Goal: Information Seeking & Learning: Learn about a topic

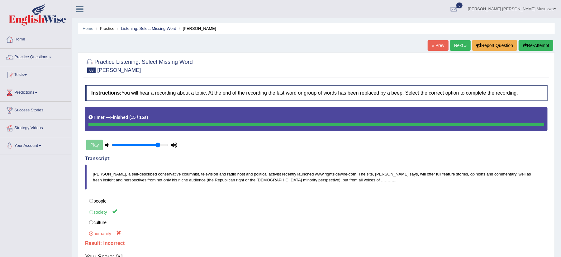
click at [529, 46] on button "Re-Attempt" at bounding box center [536, 45] width 35 height 11
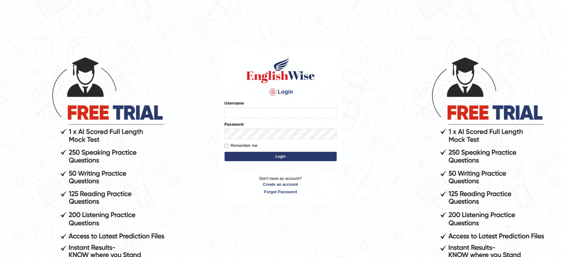
type input "musukwaluis1"
click at [273, 153] on button "Login" at bounding box center [281, 156] width 112 height 9
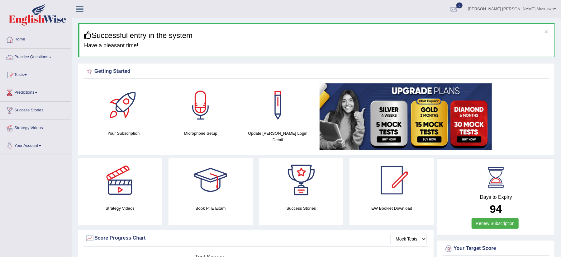
click at [34, 54] on link "Practice Questions" at bounding box center [35, 57] width 71 height 16
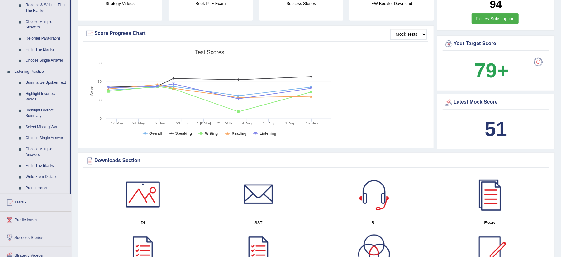
scroll to position [216, 0]
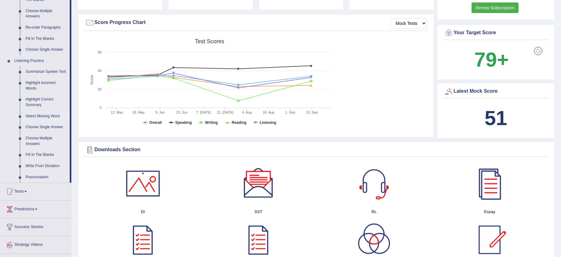
click at [44, 116] on link "Select Missing Word" at bounding box center [46, 116] width 47 height 11
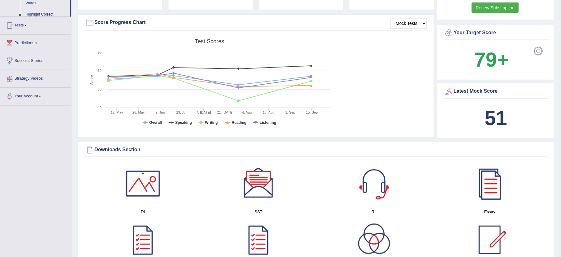
scroll to position [174, 0]
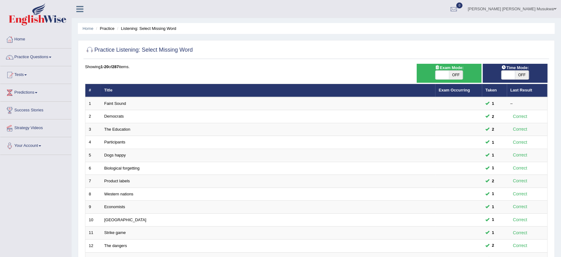
click at [458, 72] on span "OFF" at bounding box center [456, 75] width 14 height 9
checkbox input "true"
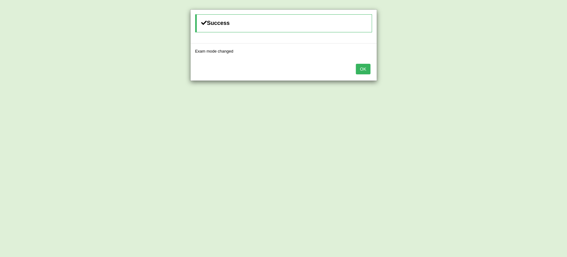
click at [362, 70] on button "OK" at bounding box center [363, 69] width 14 height 11
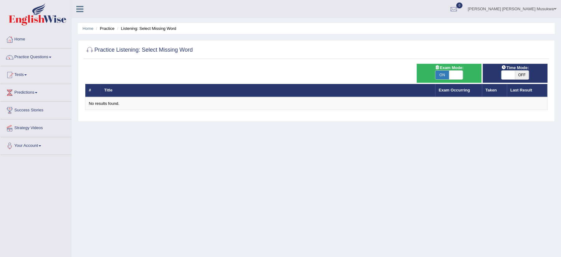
click at [519, 71] on span "OFF" at bounding box center [522, 75] width 14 height 9
checkbox input "true"
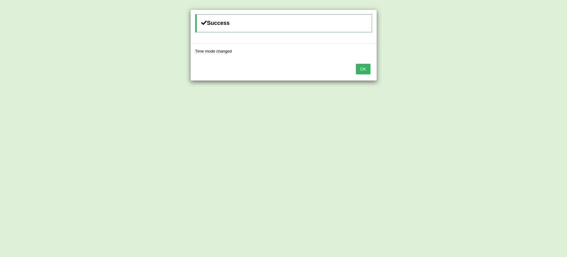
click at [359, 65] on button "OK" at bounding box center [363, 69] width 14 height 11
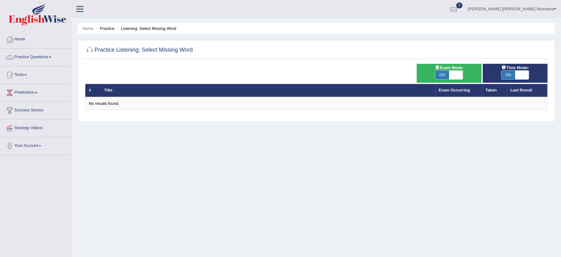
click at [443, 76] on span "ON" at bounding box center [442, 75] width 14 height 9
checkbox input "false"
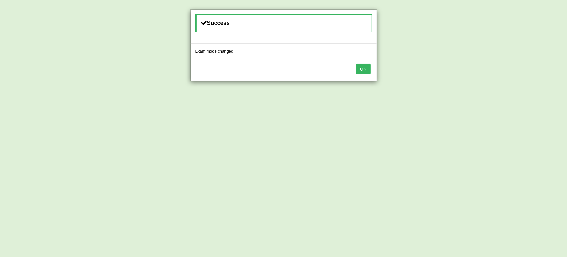
click at [358, 67] on button "OK" at bounding box center [363, 69] width 14 height 11
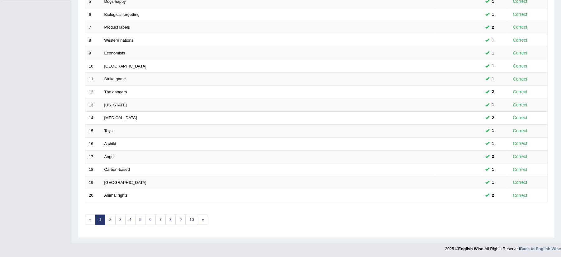
scroll to position [158, 0]
click at [115, 219] on link "2" at bounding box center [110, 219] width 10 height 10
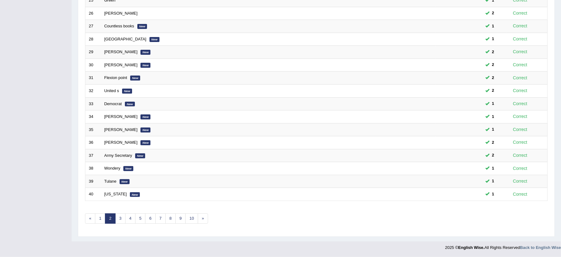
scroll to position [158, 0]
click at [119, 219] on link "3" at bounding box center [120, 219] width 10 height 10
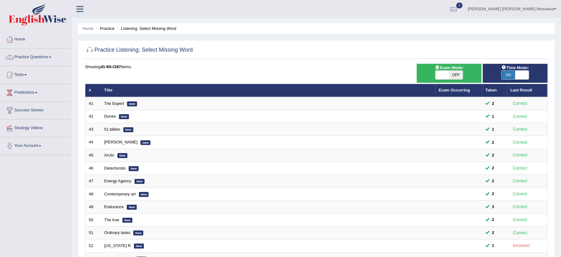
scroll to position [158, 0]
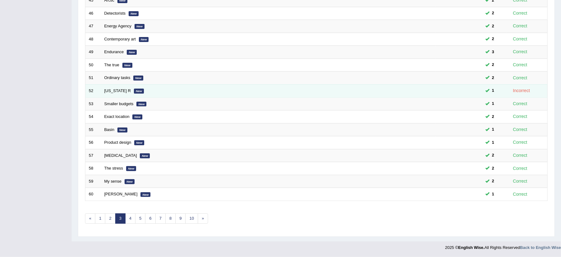
click at [141, 88] on td "[US_STATE] R New" at bounding box center [268, 90] width 334 height 13
click at [117, 89] on link "[US_STATE] R" at bounding box center [117, 90] width 26 height 5
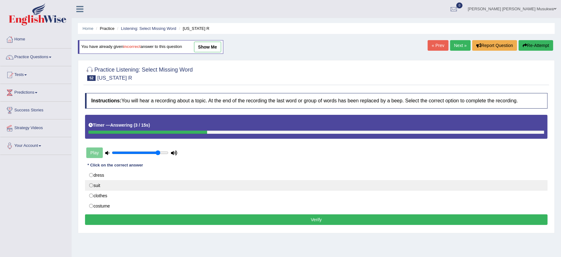
click at [92, 187] on label "suit" at bounding box center [316, 185] width 462 height 11
radio input "true"
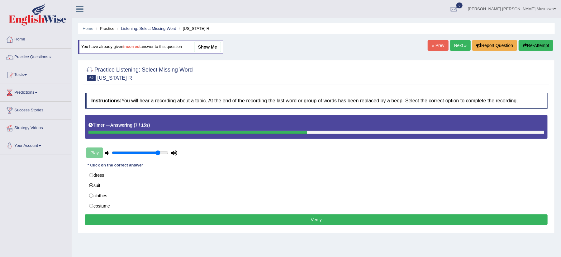
click at [255, 219] on button "Verify" at bounding box center [316, 220] width 462 height 11
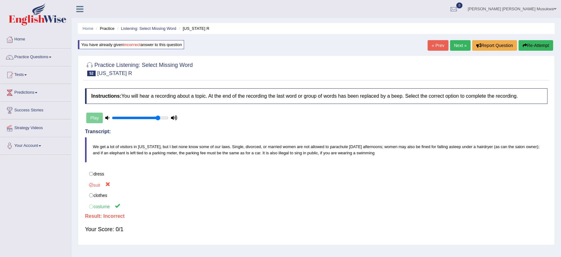
click at [534, 44] on button "Re-Attempt" at bounding box center [536, 45] width 35 height 11
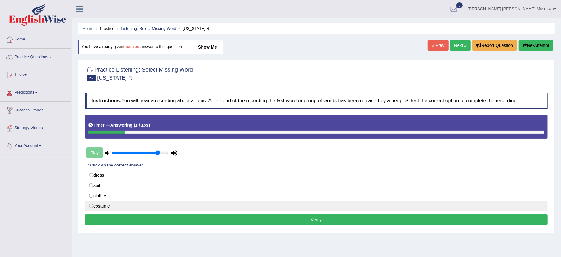
click at [103, 209] on label "costume" at bounding box center [316, 206] width 462 height 11
radio input "true"
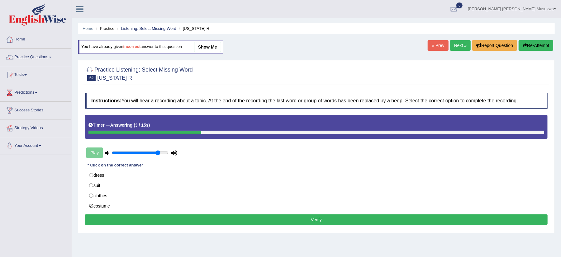
click at [174, 222] on button "Verify" at bounding box center [316, 220] width 462 height 11
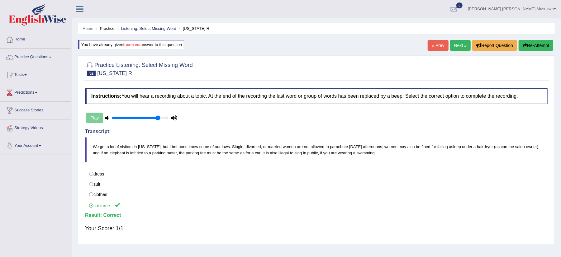
click at [455, 41] on link "Next »" at bounding box center [460, 45] width 21 height 11
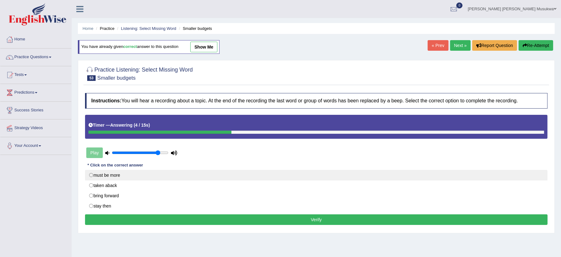
click at [110, 176] on label "must be more" at bounding box center [316, 175] width 462 height 11
radio input "true"
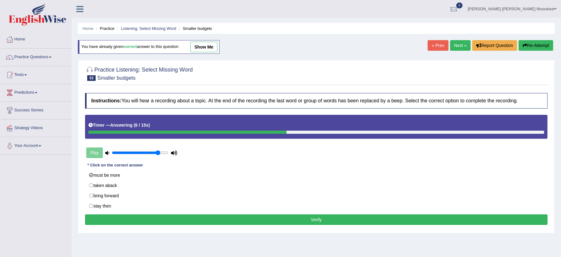
click at [207, 217] on button "Verify" at bounding box center [316, 220] width 462 height 11
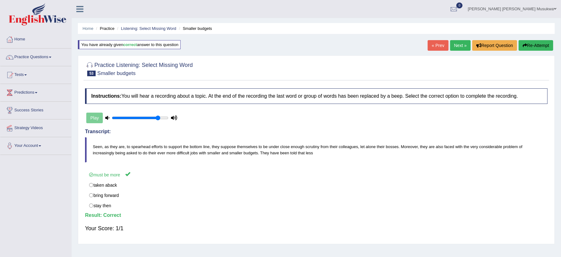
click at [455, 40] on link "Next »" at bounding box center [460, 45] width 21 height 11
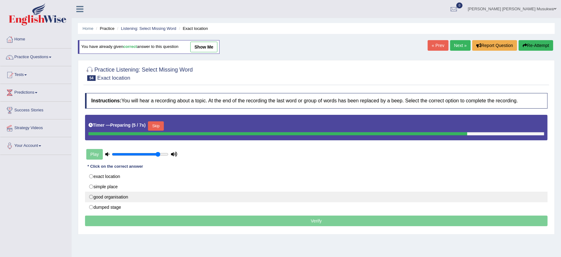
click at [121, 197] on label "good organisation" at bounding box center [316, 197] width 462 height 11
radio input "true"
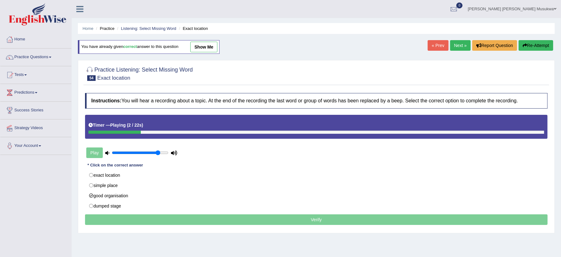
click at [219, 220] on p "Verify" at bounding box center [316, 220] width 462 height 11
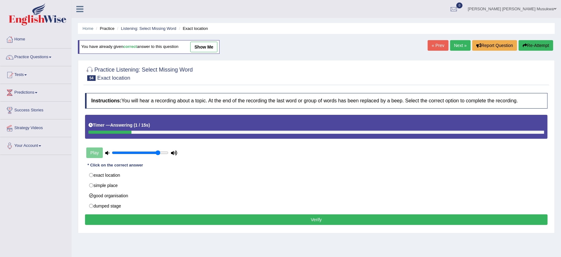
click at [245, 223] on button "Verify" at bounding box center [316, 220] width 462 height 11
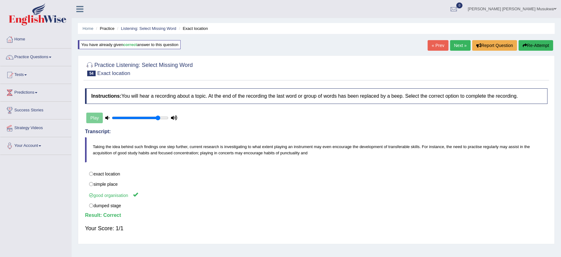
click at [455, 43] on link "Next »" at bounding box center [460, 45] width 21 height 11
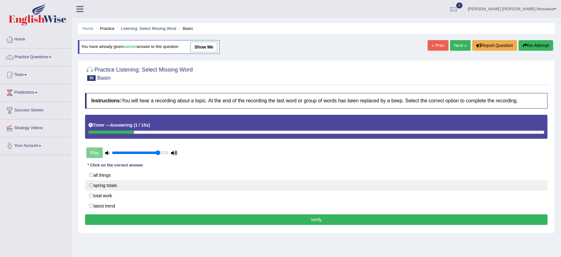
click at [100, 185] on label "spring totals" at bounding box center [316, 185] width 462 height 11
radio input "true"
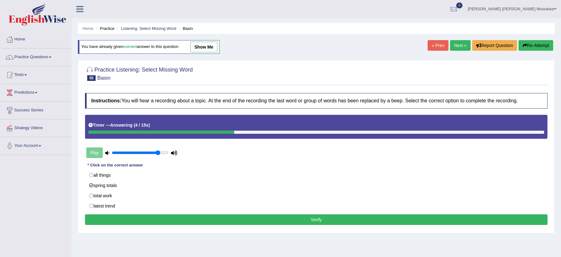
drag, startPoint x: 205, startPoint y: 213, endPoint x: 205, endPoint y: 219, distance: 5.6
click at [205, 219] on div "Instructions: You will hear a recording about a topic. At the end of the record…" at bounding box center [316, 160] width 466 height 140
click at [205, 219] on button "Verify" at bounding box center [316, 220] width 462 height 11
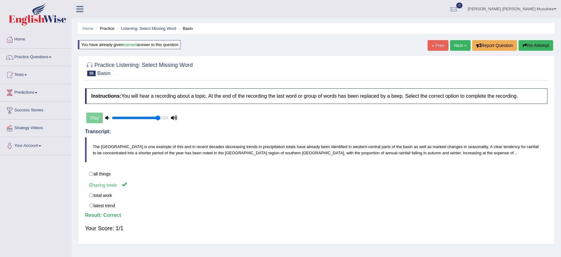
click at [454, 38] on div "Home Practice Listening: Select Missing Word Basin You have already given corre…" at bounding box center [316, 155] width 489 height 311
click at [454, 43] on link "Next »" at bounding box center [460, 45] width 21 height 11
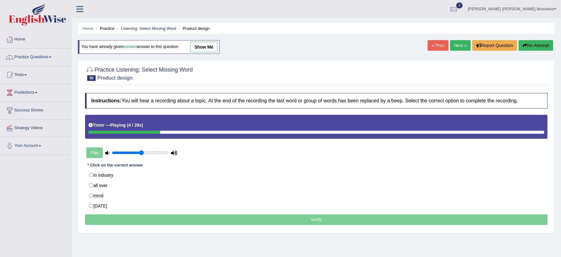
click at [143, 151] on input "range" at bounding box center [140, 152] width 57 height 5
type input "0.4"
click at [134, 151] on input "range" at bounding box center [140, 152] width 57 height 5
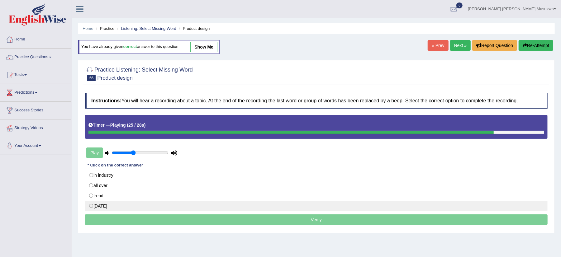
click at [98, 208] on label "today" at bounding box center [316, 206] width 462 height 11
radio input "true"
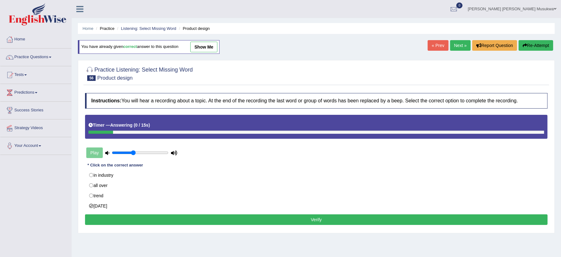
click at [306, 219] on button "Verify" at bounding box center [316, 220] width 462 height 11
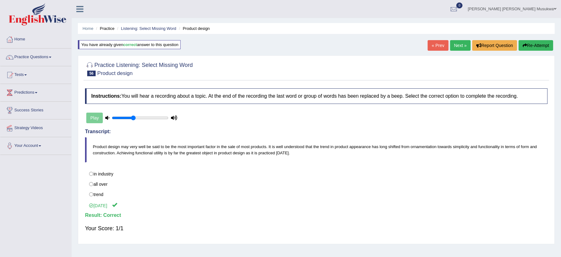
click at [455, 44] on link "Next »" at bounding box center [460, 45] width 21 height 11
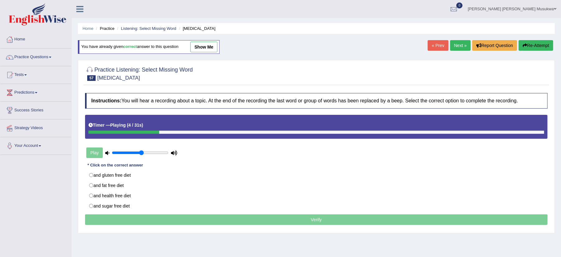
click at [141, 154] on input "range" at bounding box center [140, 152] width 57 height 5
type input "0.7"
click at [149, 154] on input "range" at bounding box center [140, 152] width 57 height 5
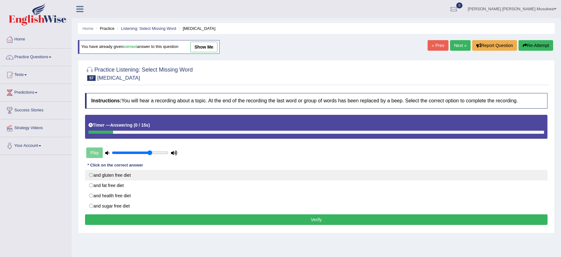
click at [133, 172] on label "and gluten free diet" at bounding box center [316, 175] width 462 height 11
radio input "true"
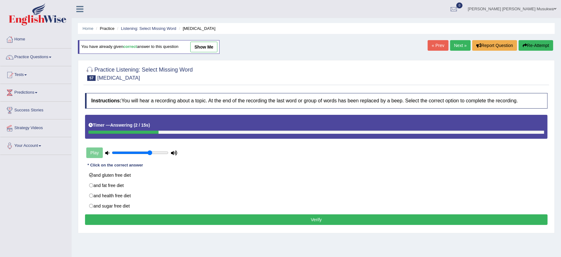
click at [264, 224] on button "Verify" at bounding box center [316, 220] width 462 height 11
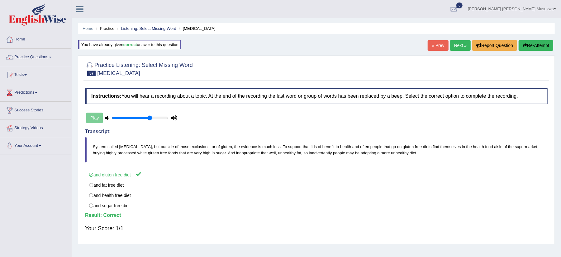
click at [457, 44] on link "Next »" at bounding box center [460, 45] width 21 height 11
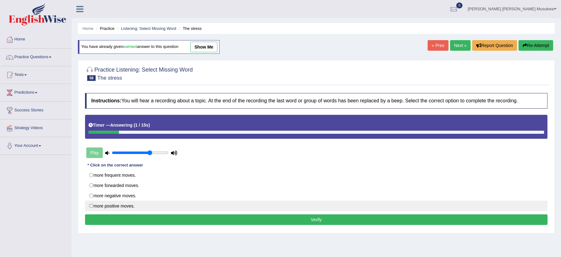
click at [103, 206] on label "more positive moves." at bounding box center [316, 206] width 462 height 11
radio input "true"
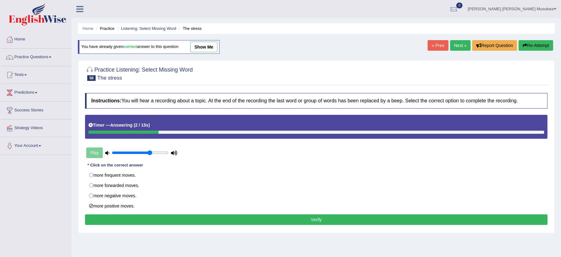
click at [229, 219] on button "Verify" at bounding box center [316, 220] width 462 height 11
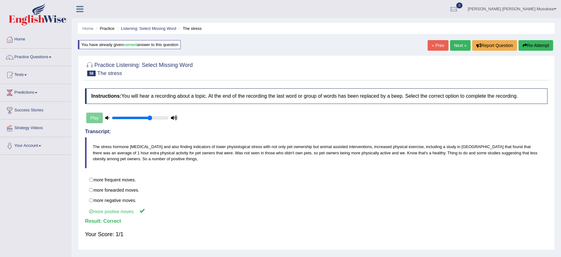
click at [453, 44] on link "Next »" at bounding box center [460, 45] width 21 height 11
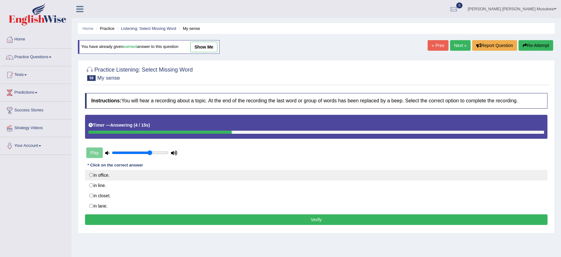
click at [133, 181] on label "in office." at bounding box center [316, 175] width 462 height 11
radio input "true"
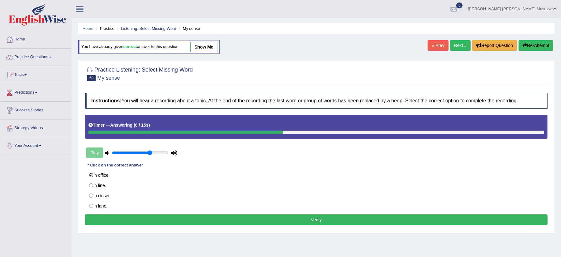
click at [151, 223] on button "Verify" at bounding box center [316, 220] width 462 height 11
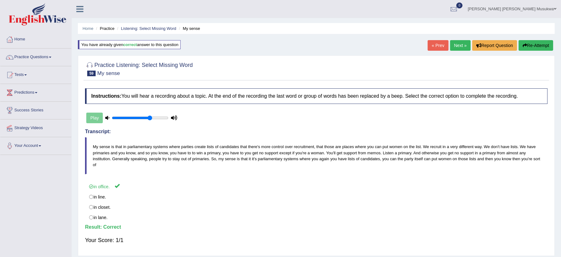
click at [457, 44] on link "Next »" at bounding box center [460, 45] width 21 height 11
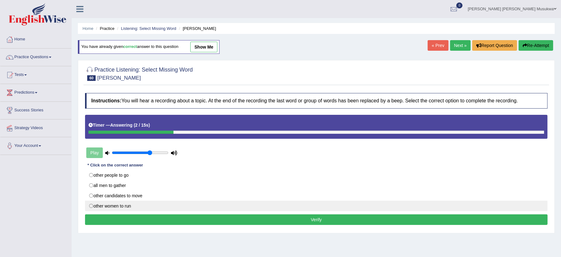
click at [120, 207] on label "other women to run" at bounding box center [316, 206] width 462 height 11
radio input "true"
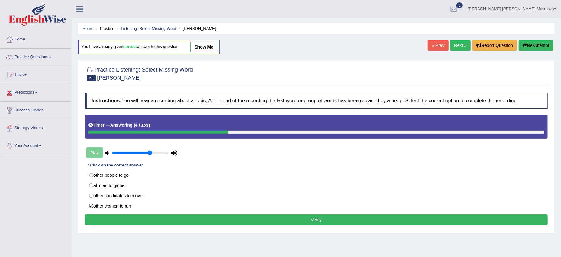
click at [189, 219] on button "Verify" at bounding box center [316, 220] width 462 height 11
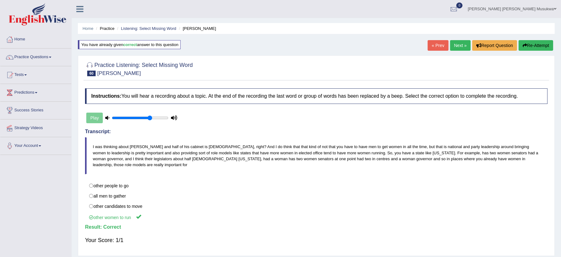
click at [324, 104] on h4 "Instructions: You will hear a recording about a topic. At the end of the record…" at bounding box center [316, 96] width 462 height 16
click at [456, 40] on link "Next »" at bounding box center [460, 45] width 21 height 11
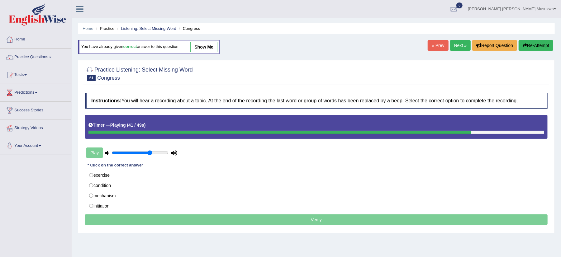
click at [193, 169] on div "Instructions: You will hear a recording about a topic. At the end of the record…" at bounding box center [316, 160] width 466 height 140
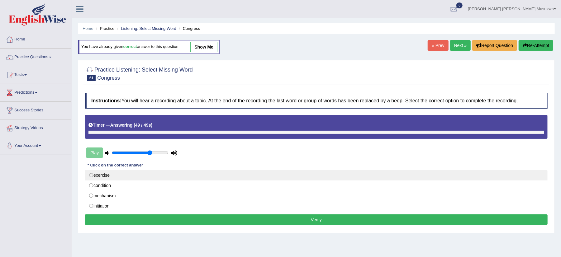
click at [183, 179] on label "exercise" at bounding box center [316, 175] width 462 height 11
radio input "true"
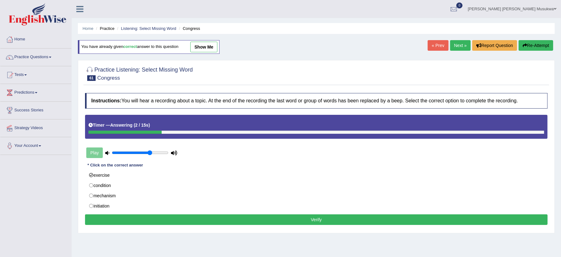
click at [187, 217] on button "Verify" at bounding box center [316, 220] width 462 height 11
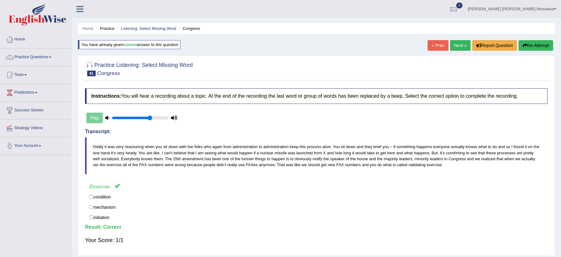
click at [459, 48] on link "Next »" at bounding box center [460, 45] width 21 height 11
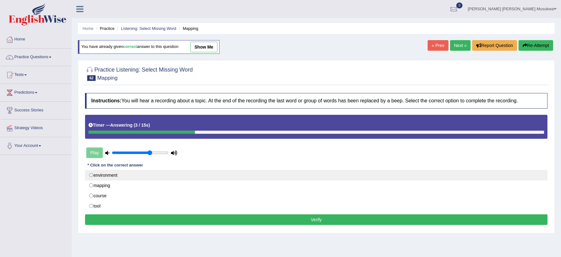
click at [130, 172] on label "environment" at bounding box center [316, 175] width 462 height 11
radio input "true"
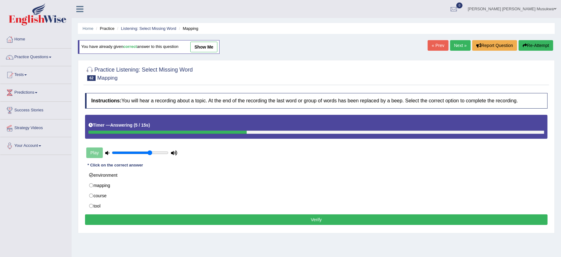
click at [210, 218] on button "Verify" at bounding box center [316, 220] width 462 height 11
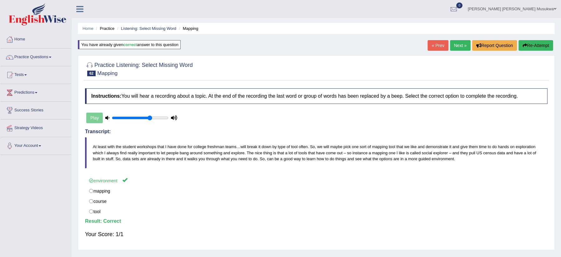
click at [458, 47] on link "Next »" at bounding box center [460, 45] width 21 height 11
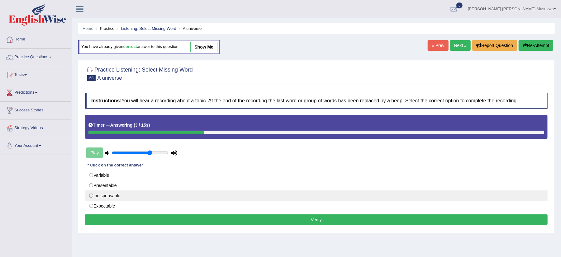
click at [125, 196] on label "Indispensable" at bounding box center [316, 196] width 462 height 11
radio input "true"
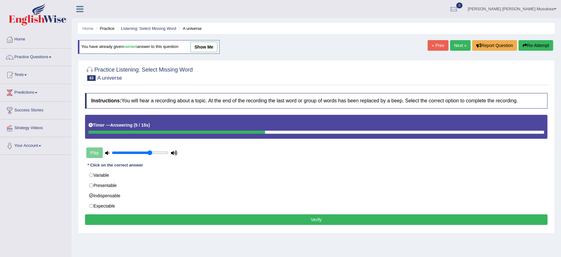
click at [201, 222] on button "Verify" at bounding box center [316, 220] width 462 height 11
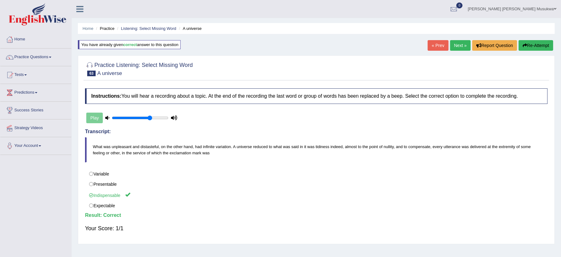
click at [455, 44] on link "Next »" at bounding box center [460, 45] width 21 height 11
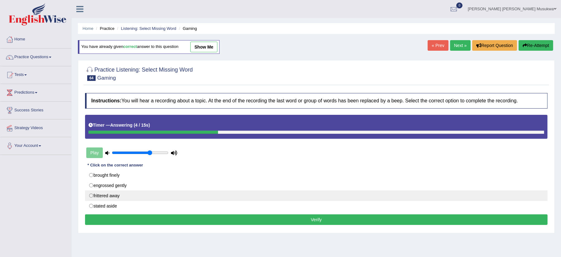
click at [115, 196] on label "frittered away" at bounding box center [316, 196] width 462 height 11
radio input "true"
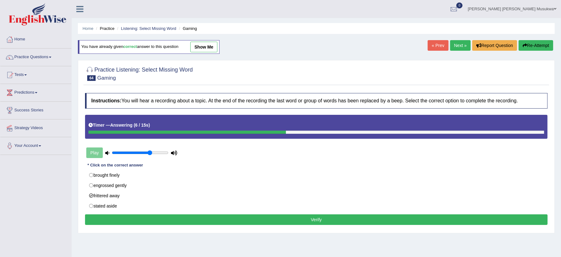
click at [226, 223] on button "Verify" at bounding box center [316, 220] width 462 height 11
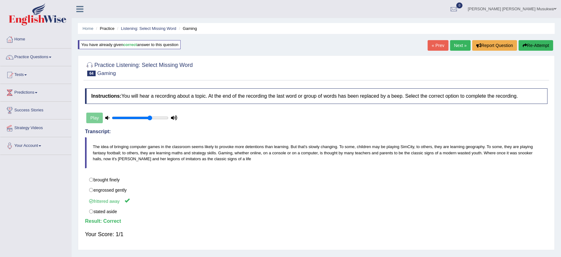
click at [456, 45] on link "Next »" at bounding box center [460, 45] width 21 height 11
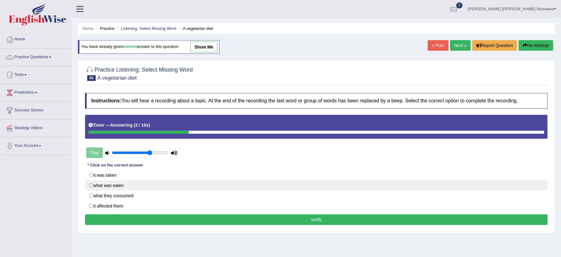
click at [102, 187] on label "what was eaten" at bounding box center [316, 185] width 462 height 11
radio input "true"
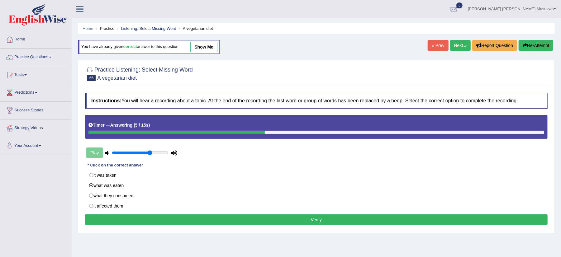
click at [295, 219] on button "Verify" at bounding box center [316, 220] width 462 height 11
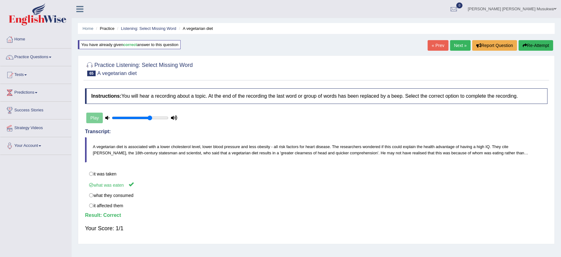
click at [456, 43] on link "Next »" at bounding box center [460, 45] width 21 height 11
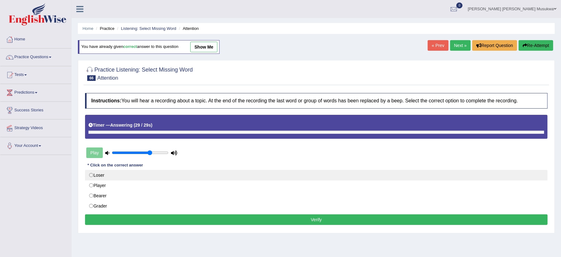
click at [207, 178] on label "Loser" at bounding box center [316, 175] width 462 height 11
radio input "true"
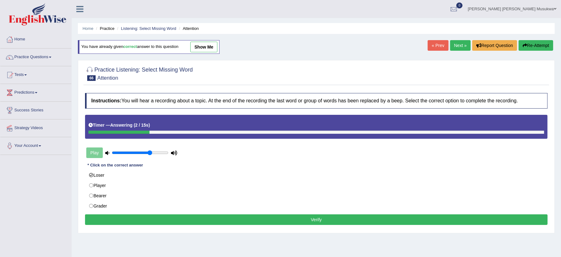
click at [213, 220] on button "Verify" at bounding box center [316, 220] width 462 height 11
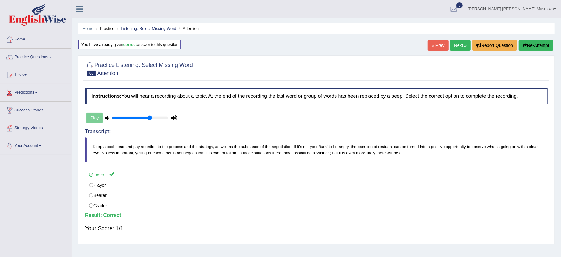
click at [454, 40] on link "Next »" at bounding box center [460, 45] width 21 height 11
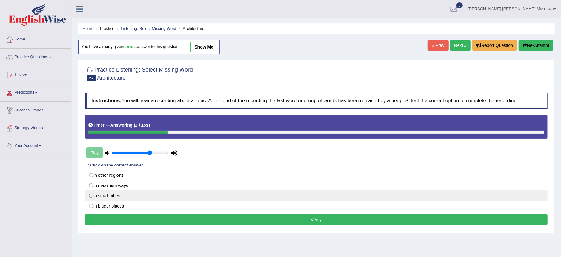
click at [108, 197] on label "in small tribes" at bounding box center [316, 196] width 462 height 11
radio input "true"
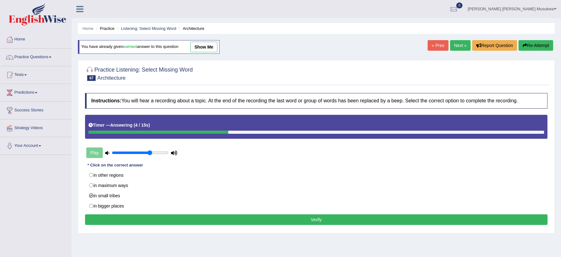
click at [240, 217] on button "Verify" at bounding box center [316, 220] width 462 height 11
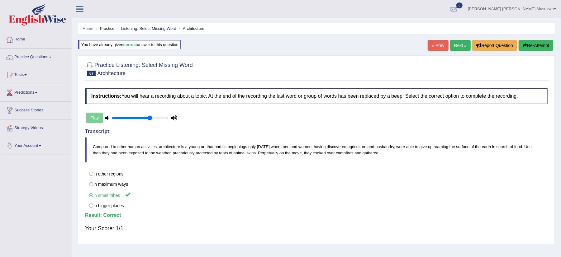
click at [456, 42] on link "Next »" at bounding box center [460, 45] width 21 height 11
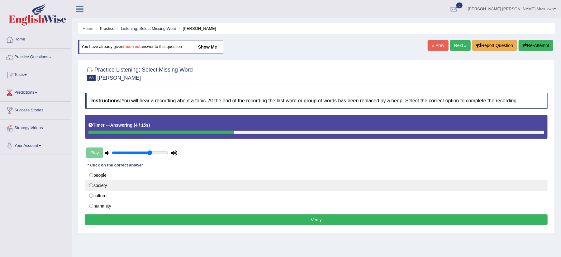
click at [99, 185] on label "society" at bounding box center [316, 185] width 462 height 11
radio input "true"
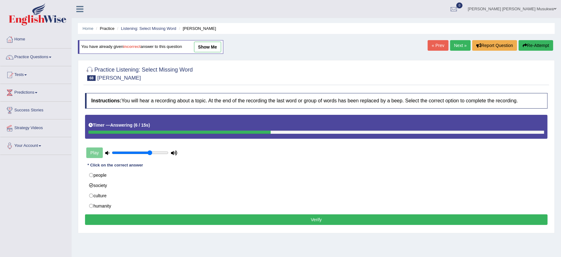
drag, startPoint x: 100, startPoint y: 185, endPoint x: 189, endPoint y: 220, distance: 95.8
click at [189, 220] on div "Instructions: You will hear a recording about a topic. At the end of the record…" at bounding box center [316, 160] width 466 height 140
click at [189, 220] on button "Verify" at bounding box center [316, 220] width 462 height 11
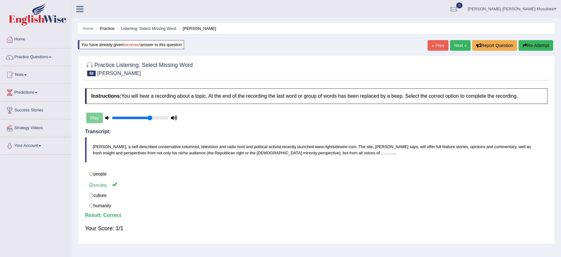
click at [453, 44] on link "Next »" at bounding box center [460, 45] width 21 height 11
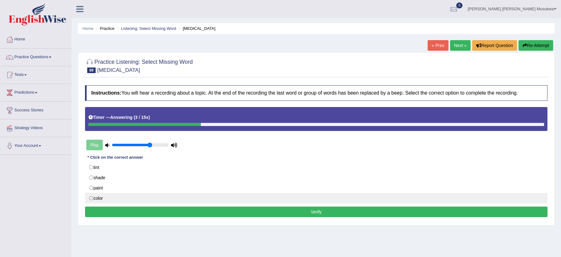
click at [121, 200] on label "color" at bounding box center [316, 198] width 462 height 11
radio input "true"
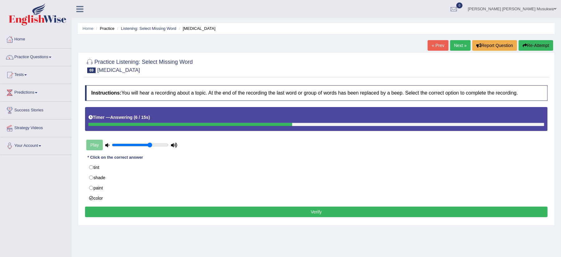
click at [220, 215] on button "Verify" at bounding box center [316, 212] width 462 height 11
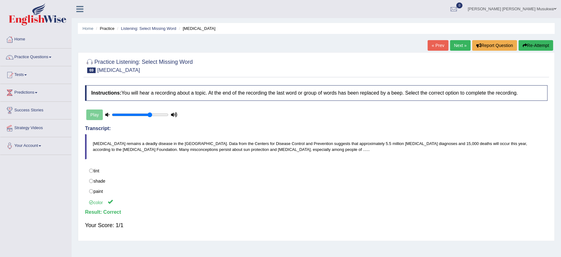
click at [457, 46] on link "Next »" at bounding box center [460, 45] width 21 height 11
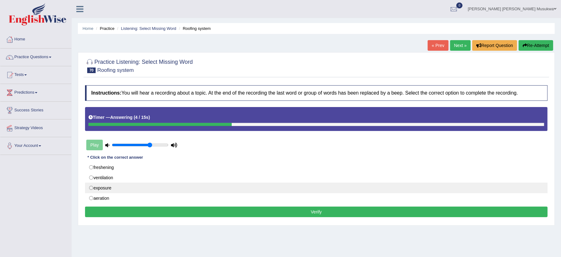
click at [178, 188] on label "exposure" at bounding box center [316, 188] width 462 height 11
radio input "true"
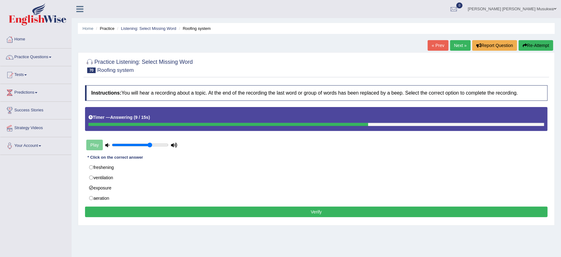
click at [230, 213] on button "Verify" at bounding box center [316, 212] width 462 height 11
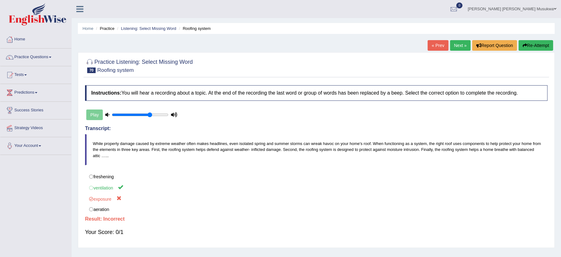
click at [527, 47] on button "Re-Attempt" at bounding box center [536, 45] width 35 height 11
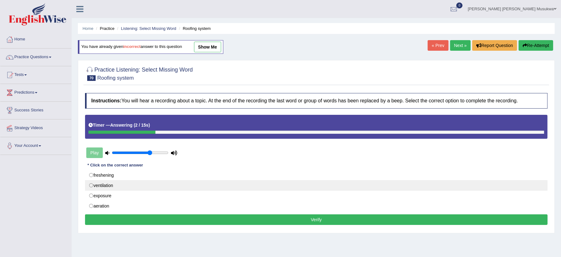
click at [107, 185] on label "ventilation" at bounding box center [316, 185] width 462 height 11
radio input "true"
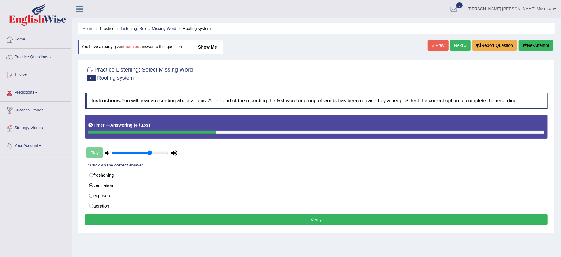
click at [257, 220] on button "Verify" at bounding box center [316, 220] width 462 height 11
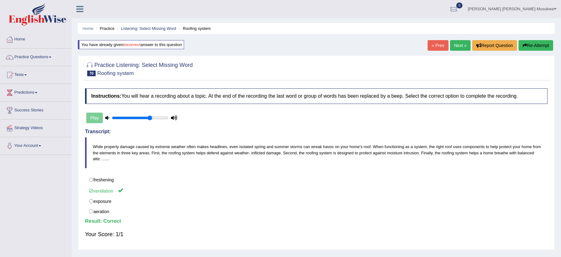
click at [456, 45] on link "Next »" at bounding box center [460, 45] width 21 height 11
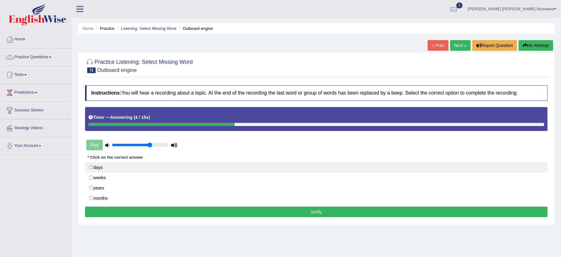
click at [102, 166] on label "days" at bounding box center [316, 167] width 462 height 11
radio input "true"
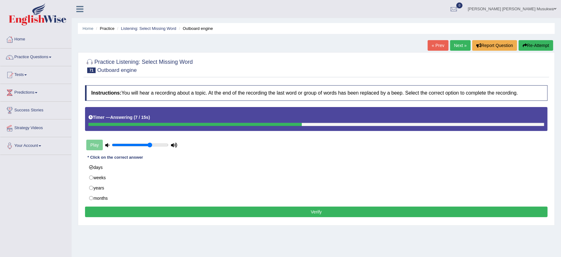
click at [285, 215] on button "Verify" at bounding box center [316, 212] width 462 height 11
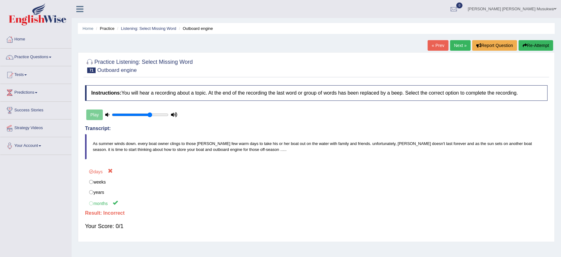
click at [537, 42] on button "Re-Attempt" at bounding box center [536, 45] width 35 height 11
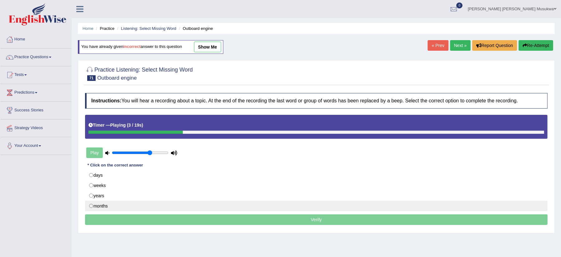
click at [108, 208] on label "months" at bounding box center [316, 206] width 462 height 11
radio input "true"
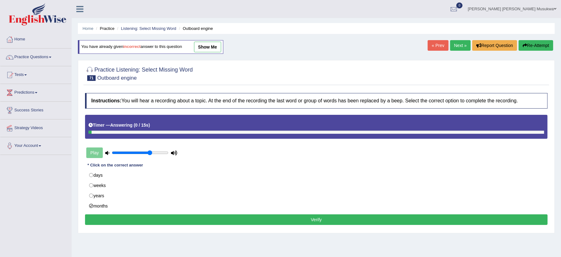
click at [298, 223] on button "Verify" at bounding box center [316, 220] width 462 height 11
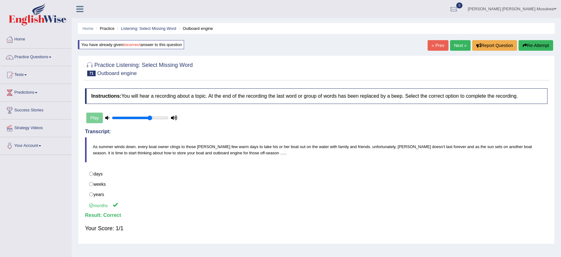
click at [460, 43] on link "Next »" at bounding box center [460, 45] width 21 height 11
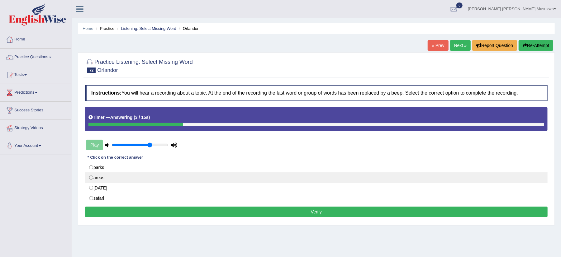
click at [152, 180] on label "areas" at bounding box center [316, 178] width 462 height 11
radio input "true"
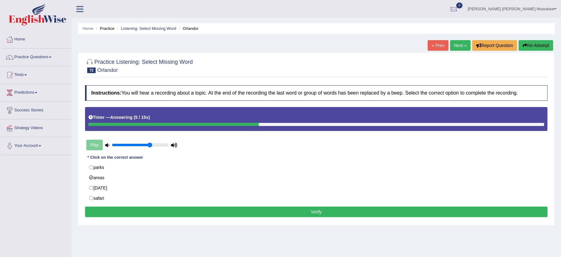
click at [154, 213] on button "Verify" at bounding box center [316, 212] width 462 height 11
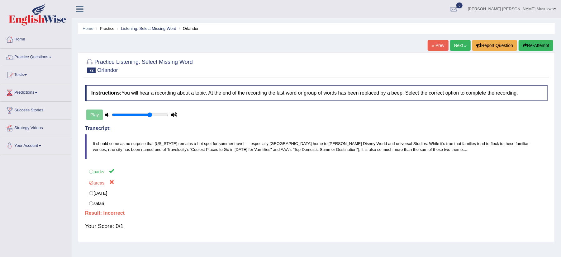
click at [534, 40] on button "Re-Attempt" at bounding box center [536, 45] width 35 height 11
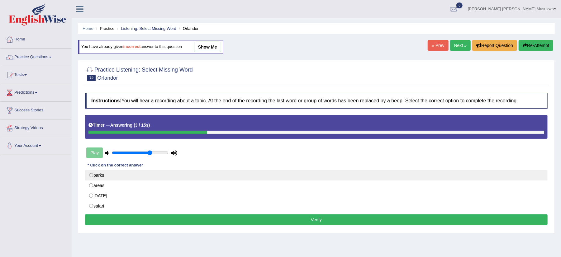
click at [97, 174] on label "parks" at bounding box center [316, 175] width 462 height 11
radio input "true"
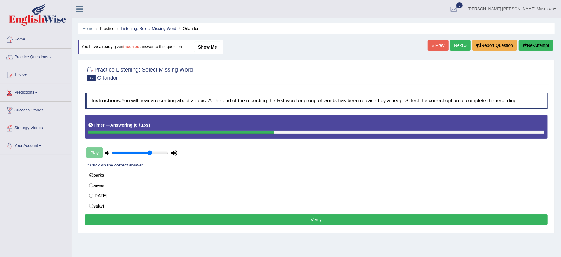
click at [196, 218] on button "Verify" at bounding box center [316, 220] width 462 height 11
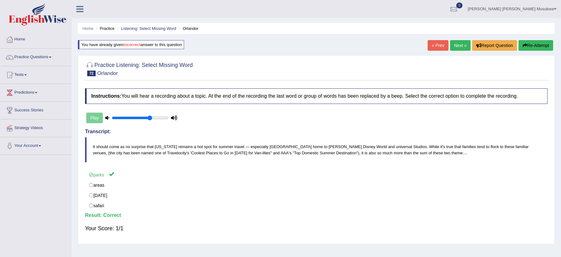
click at [456, 49] on link "Next »" at bounding box center [460, 45] width 21 height 11
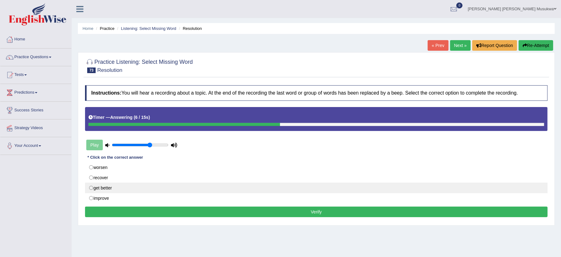
click at [134, 190] on label "get better" at bounding box center [316, 188] width 462 height 11
radio input "true"
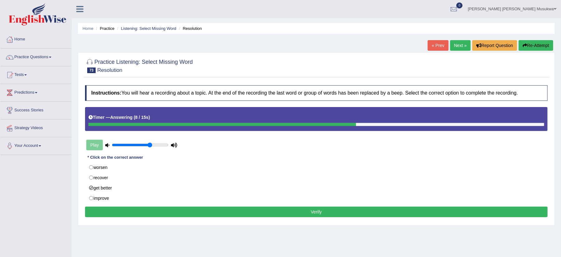
click at [236, 213] on button "Verify" at bounding box center [316, 212] width 462 height 11
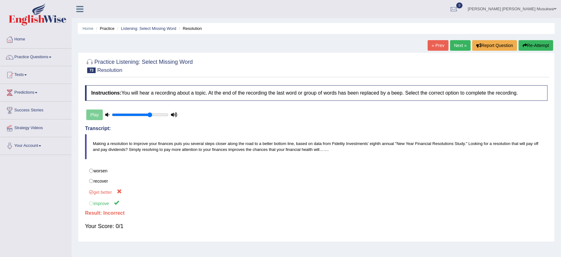
click at [524, 45] on icon "button" at bounding box center [525, 45] width 4 height 4
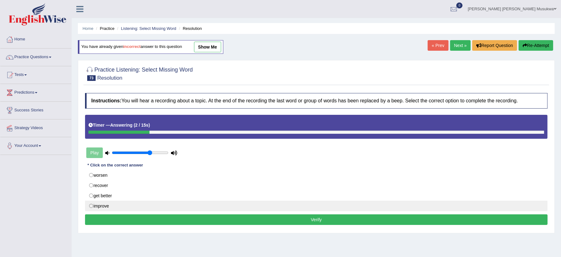
click at [92, 208] on label "improve" at bounding box center [316, 206] width 462 height 11
radio input "true"
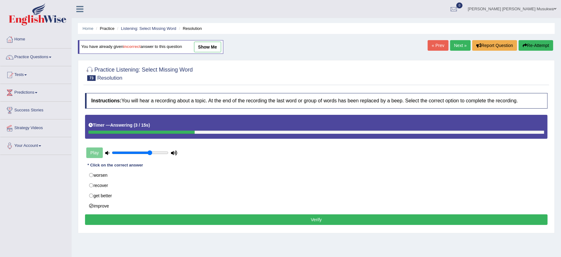
click at [306, 221] on button "Verify" at bounding box center [316, 220] width 462 height 11
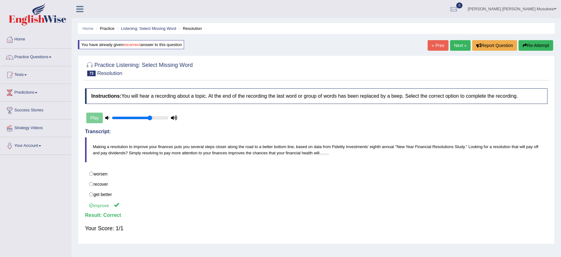
click at [455, 45] on link "Next »" at bounding box center [460, 45] width 21 height 11
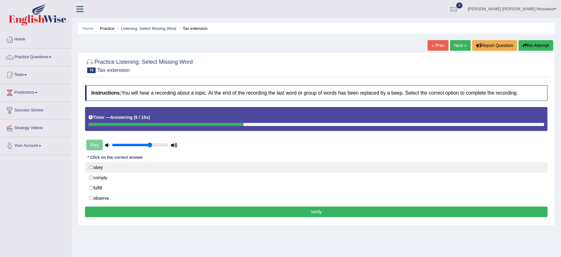
click at [119, 173] on label "obey" at bounding box center [316, 167] width 462 height 11
radio input "true"
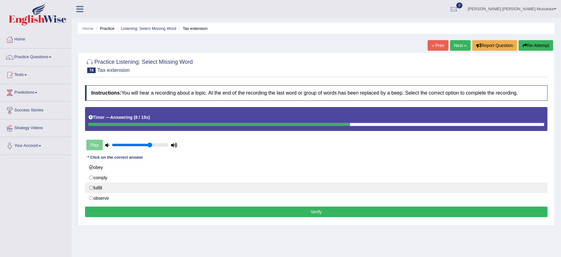
click at [131, 186] on label "fulfill" at bounding box center [316, 188] width 462 height 11
radio input "true"
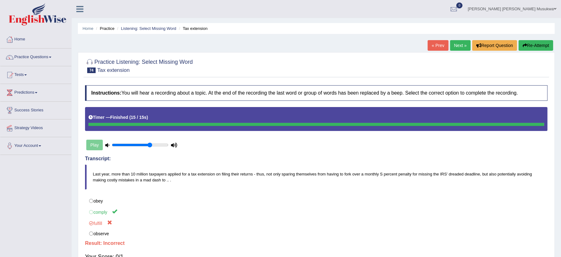
click at [534, 46] on button "Re-Attempt" at bounding box center [536, 45] width 35 height 11
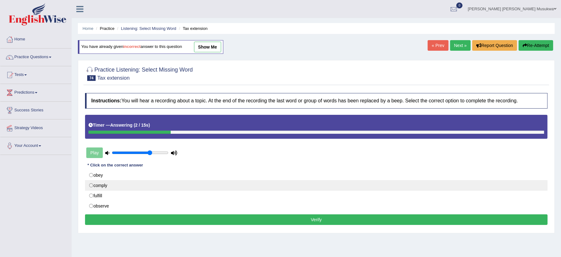
click at [104, 186] on label "comply" at bounding box center [316, 185] width 462 height 11
radio input "true"
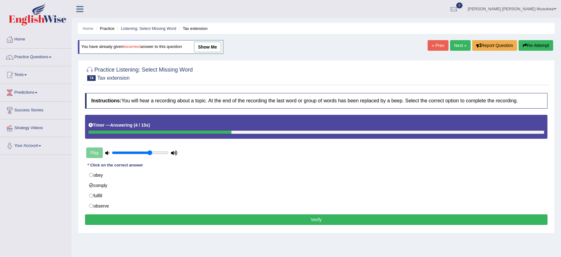
click at [246, 216] on button "Verify" at bounding box center [316, 220] width 462 height 11
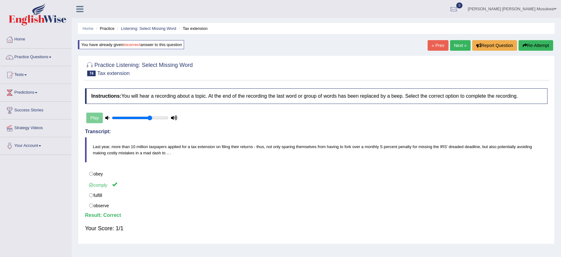
click at [460, 47] on link "Next »" at bounding box center [460, 45] width 21 height 11
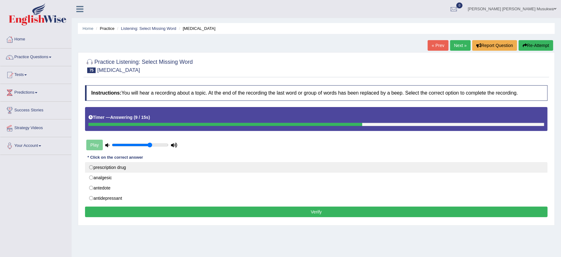
click at [125, 173] on label "prescription drug" at bounding box center [316, 167] width 462 height 11
radio input "true"
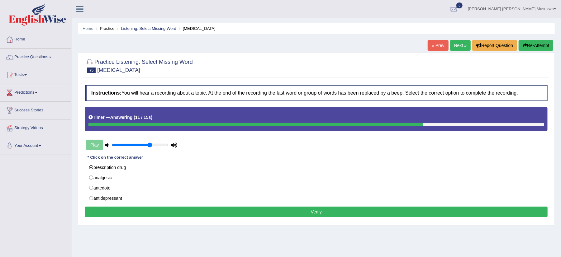
click at [229, 216] on button "Verify" at bounding box center [316, 212] width 462 height 11
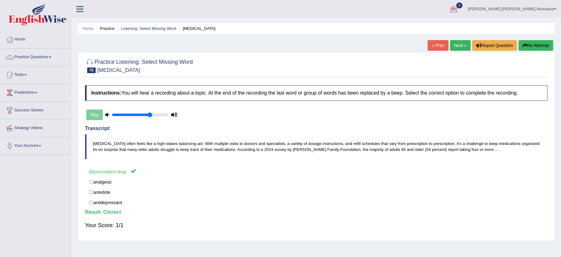
click at [458, 44] on link "Next »" at bounding box center [460, 45] width 21 height 11
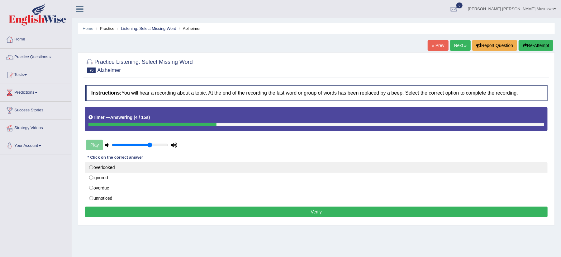
click at [129, 171] on label "overlooked" at bounding box center [316, 167] width 462 height 11
radio input "true"
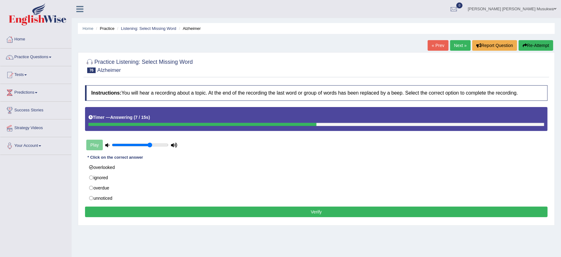
click at [172, 209] on button "Verify" at bounding box center [316, 212] width 462 height 11
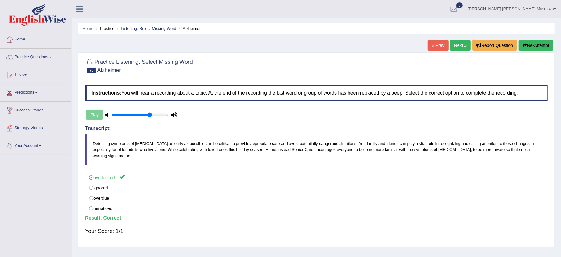
click at [457, 46] on link "Next »" at bounding box center [460, 45] width 21 height 11
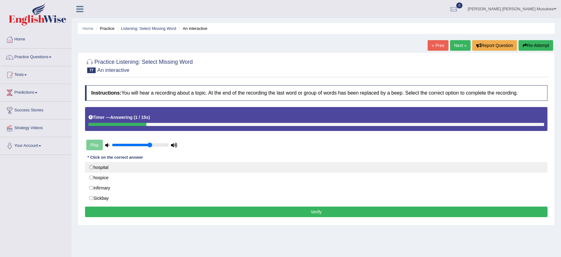
click at [104, 166] on label "hospital" at bounding box center [316, 167] width 462 height 11
radio input "true"
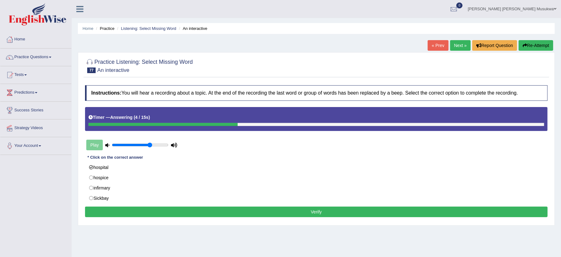
click at [199, 216] on button "Verify" at bounding box center [316, 212] width 462 height 11
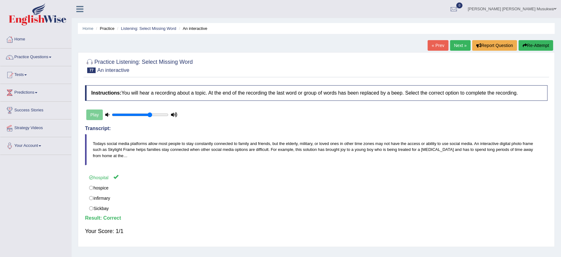
click at [457, 41] on link "Next »" at bounding box center [460, 45] width 21 height 11
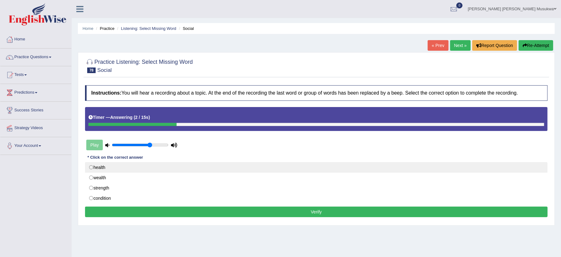
click at [114, 167] on label "health" at bounding box center [316, 167] width 462 height 11
radio input "true"
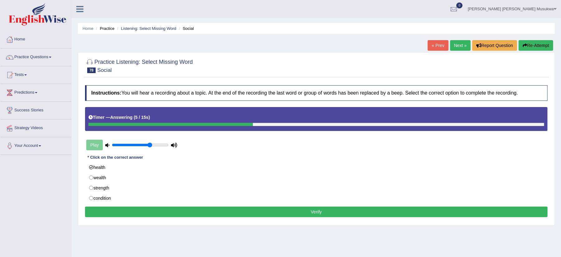
click at [206, 210] on button "Verify" at bounding box center [316, 212] width 462 height 11
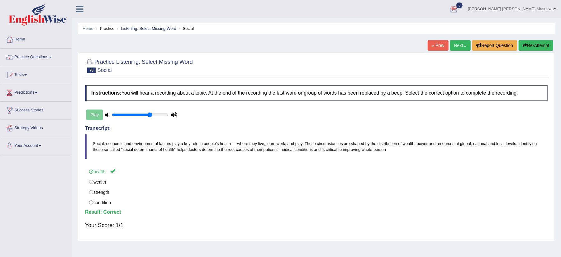
click at [459, 40] on link "Next »" at bounding box center [460, 45] width 21 height 11
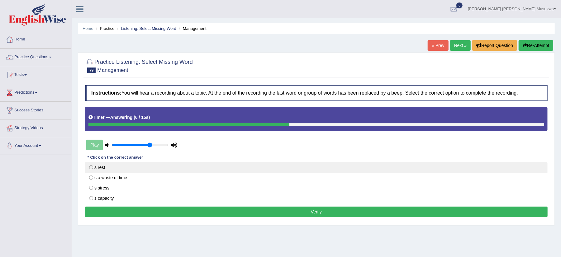
click at [103, 166] on label "is rest" at bounding box center [316, 167] width 462 height 11
radio input "true"
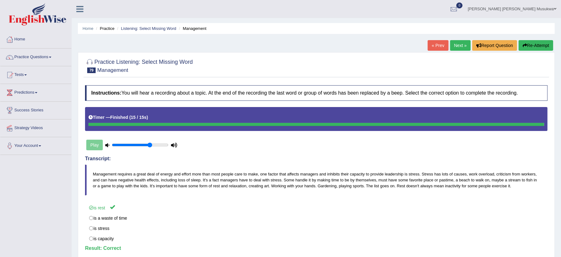
click at [461, 41] on link "Next »" at bounding box center [460, 45] width 21 height 11
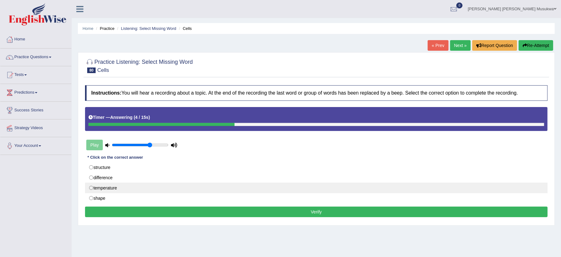
click at [145, 191] on label "temperature" at bounding box center [316, 188] width 462 height 11
radio input "true"
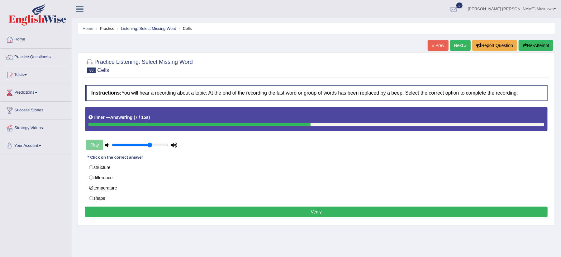
click at [250, 214] on button "Verify" at bounding box center [316, 212] width 462 height 11
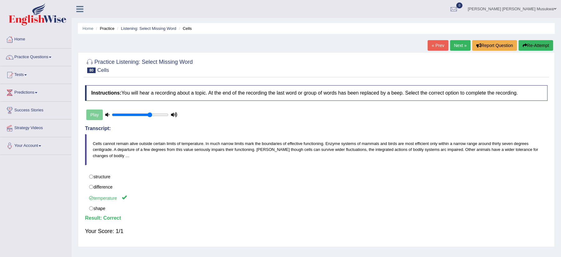
click at [461, 47] on link "Next »" at bounding box center [460, 45] width 21 height 11
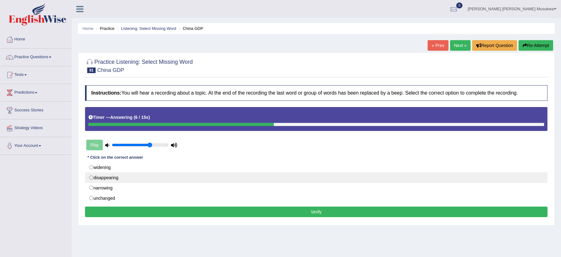
click at [126, 181] on label "disappearing" at bounding box center [316, 178] width 462 height 11
radio input "true"
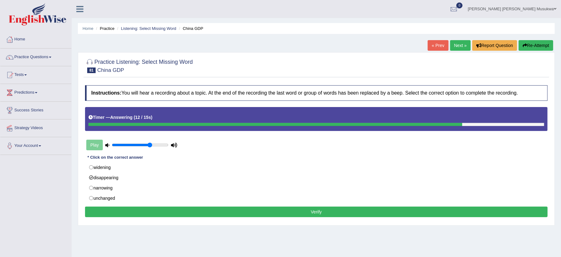
click at [176, 210] on button "Verify" at bounding box center [316, 212] width 462 height 11
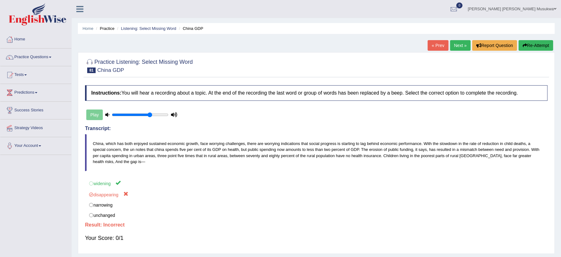
click at [531, 44] on button "Re-Attempt" at bounding box center [536, 45] width 35 height 11
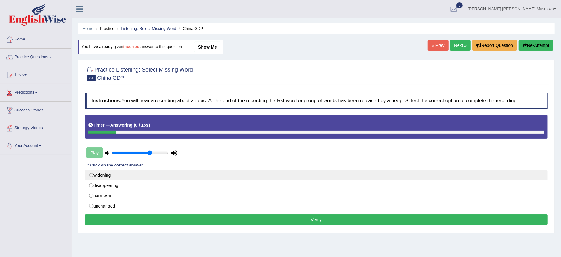
click at [149, 177] on label "widening" at bounding box center [316, 175] width 462 height 11
radio input "true"
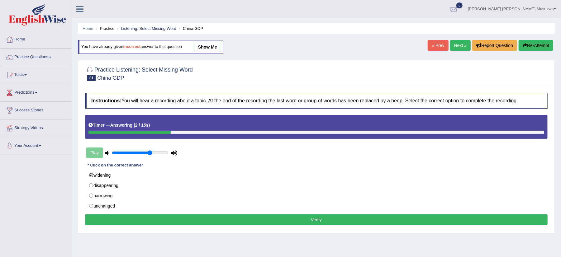
click at [237, 219] on button "Verify" at bounding box center [316, 220] width 462 height 11
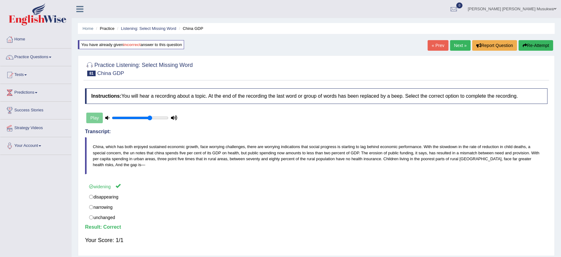
click at [460, 49] on link "Next »" at bounding box center [460, 45] width 21 height 11
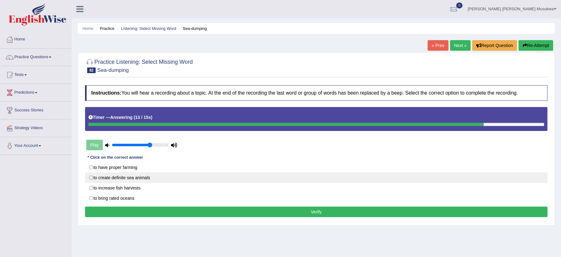
click at [129, 182] on label "to create definite sea animals" at bounding box center [316, 178] width 462 height 11
radio input "true"
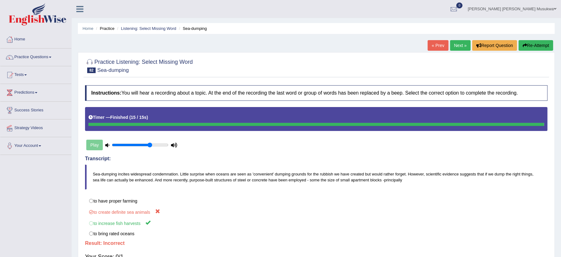
click at [526, 44] on button "Re-Attempt" at bounding box center [536, 45] width 35 height 11
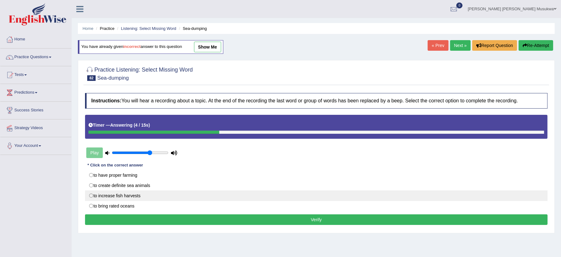
click at [143, 197] on label "to increase fish harvests" at bounding box center [316, 196] width 462 height 11
radio input "true"
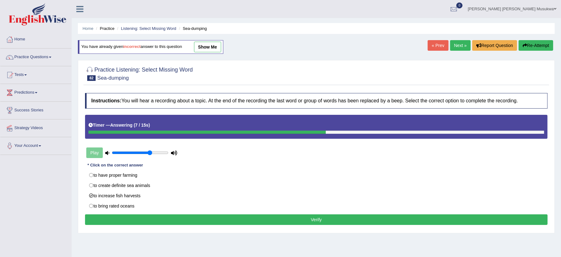
click at [291, 219] on button "Verify" at bounding box center [316, 220] width 462 height 11
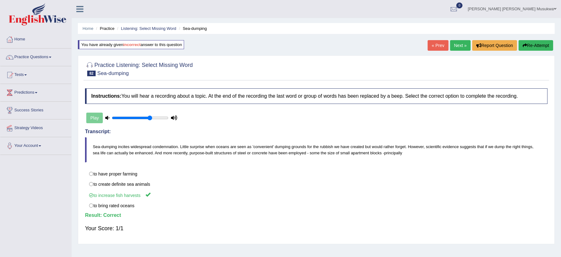
click at [462, 48] on link "Next »" at bounding box center [460, 45] width 21 height 11
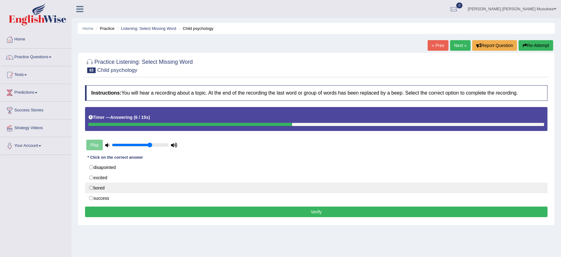
click at [125, 186] on label "bored" at bounding box center [316, 188] width 462 height 11
radio input "true"
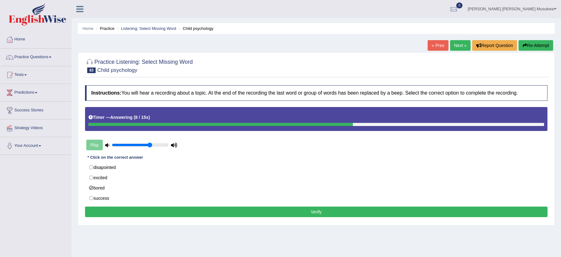
click at [184, 211] on button "Verify" at bounding box center [316, 212] width 462 height 11
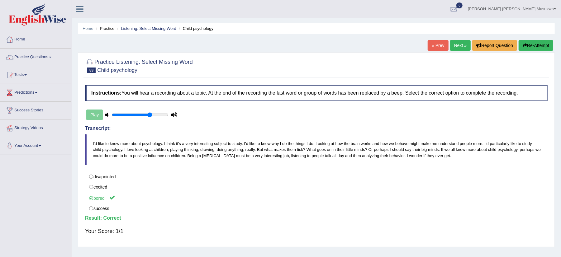
click at [457, 46] on link "Next »" at bounding box center [460, 45] width 21 height 11
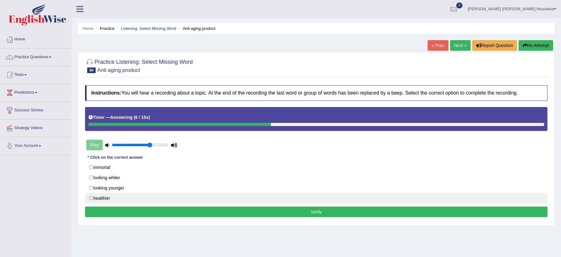
click at [122, 202] on label "healthier" at bounding box center [316, 198] width 462 height 11
radio input "true"
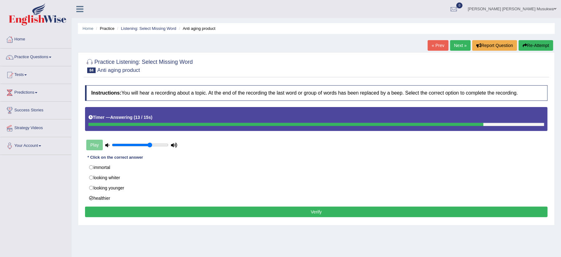
click at [239, 215] on button "Verify" at bounding box center [316, 212] width 462 height 11
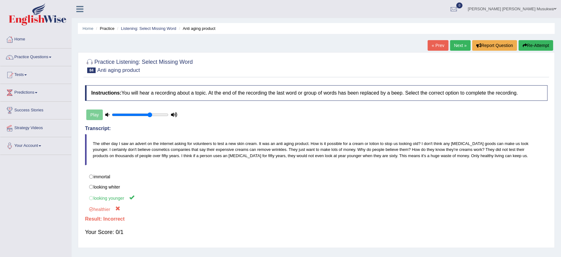
click at [529, 45] on button "Re-Attempt" at bounding box center [536, 45] width 35 height 11
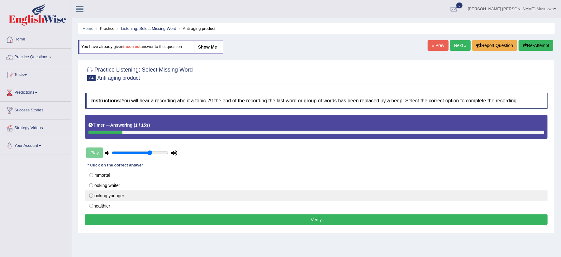
click at [157, 198] on label "looking younger" at bounding box center [316, 196] width 462 height 11
radio input "true"
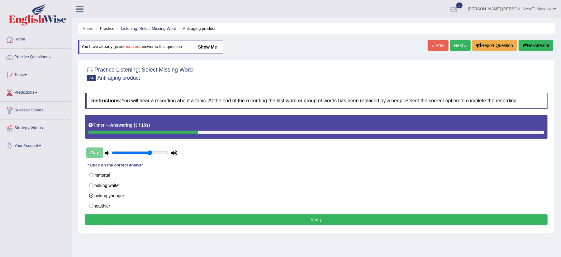
click at [236, 217] on button "Verify" at bounding box center [316, 220] width 462 height 11
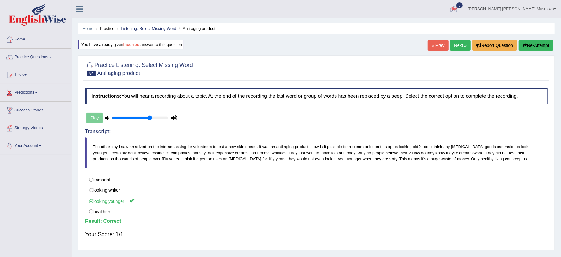
click at [459, 46] on link "Next »" at bounding box center [460, 45] width 21 height 11
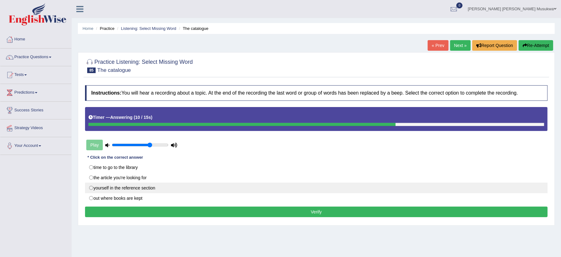
click at [142, 187] on label "yourself in the reference section" at bounding box center [316, 188] width 462 height 11
radio input "true"
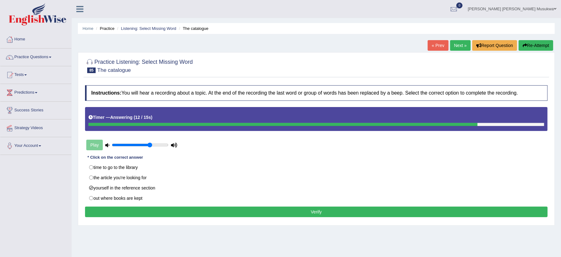
click at [192, 213] on button "Verify" at bounding box center [316, 212] width 462 height 11
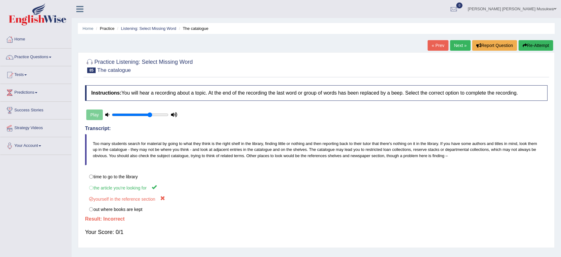
click at [534, 44] on button "Re-Attempt" at bounding box center [536, 45] width 35 height 11
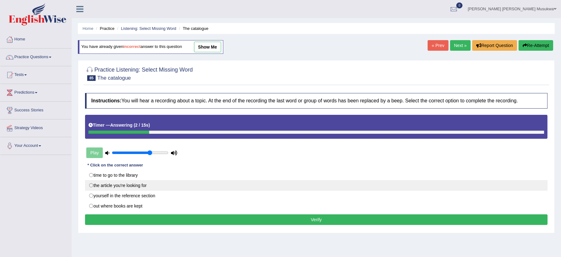
click at [129, 187] on label "the article you're looking for" at bounding box center [316, 185] width 462 height 11
radio input "true"
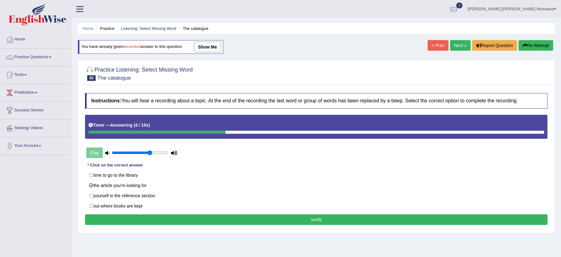
click at [180, 220] on button "Verify" at bounding box center [316, 220] width 462 height 11
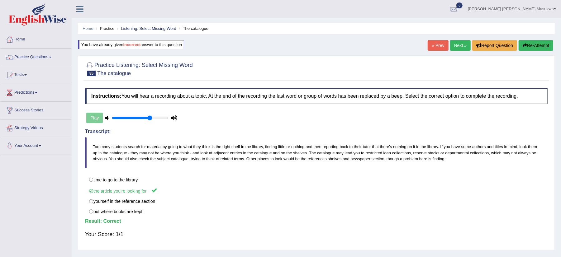
click at [455, 41] on link "Next »" at bounding box center [460, 45] width 21 height 11
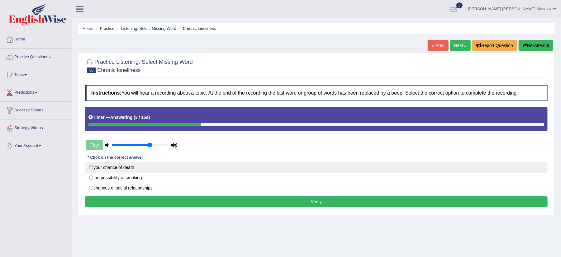
click at [115, 167] on label "your chance of death" at bounding box center [316, 167] width 462 height 11
radio input "true"
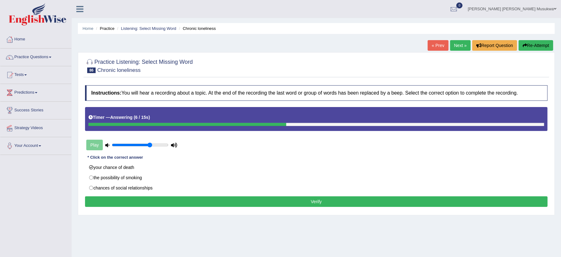
click at [182, 201] on button "Verify" at bounding box center [316, 202] width 462 height 11
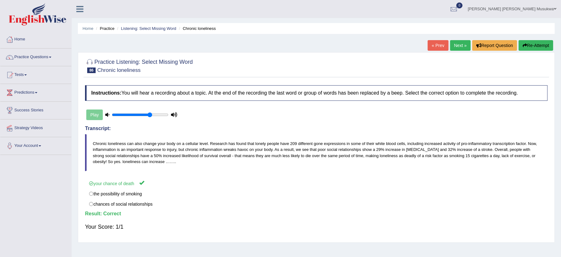
click at [455, 40] on link "Next »" at bounding box center [460, 45] width 21 height 11
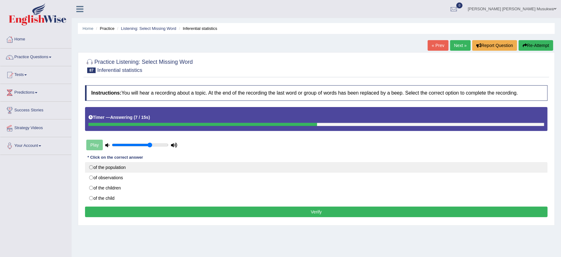
click at [129, 166] on label "of the population" at bounding box center [316, 167] width 462 height 11
radio input "true"
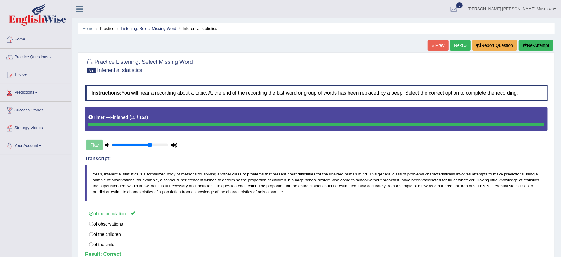
drag, startPoint x: 285, startPoint y: 248, endPoint x: 395, endPoint y: 282, distance: 115.7
click at [395, 257] on html "Toggle navigation Home Practice Questions Speaking Practice Read Aloud Repeat S…" at bounding box center [280, 128] width 561 height 257
click at [543, 43] on button "Re-Attempt" at bounding box center [536, 45] width 35 height 11
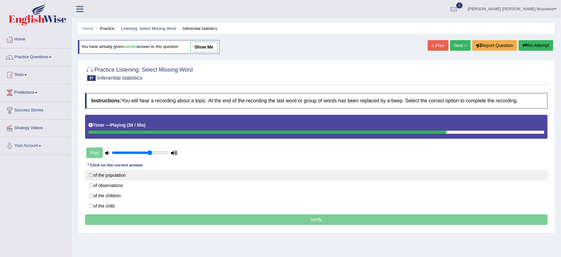
click at [149, 178] on label "of the population" at bounding box center [316, 175] width 462 height 11
radio input "true"
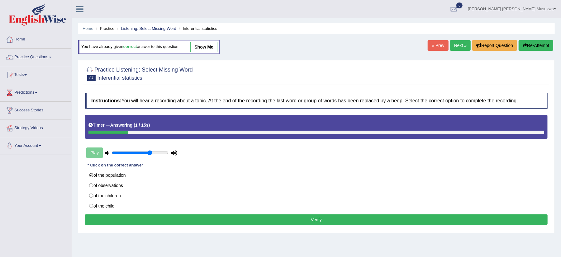
click at [263, 222] on button "Verify" at bounding box center [316, 220] width 462 height 11
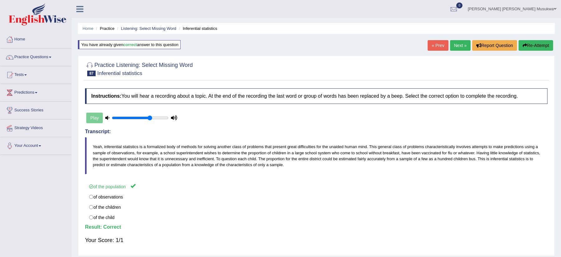
click at [455, 48] on link "Next »" at bounding box center [460, 45] width 21 height 11
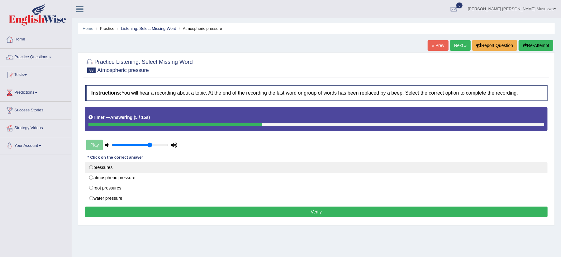
click at [118, 171] on label "pressures" at bounding box center [316, 167] width 462 height 11
radio input "true"
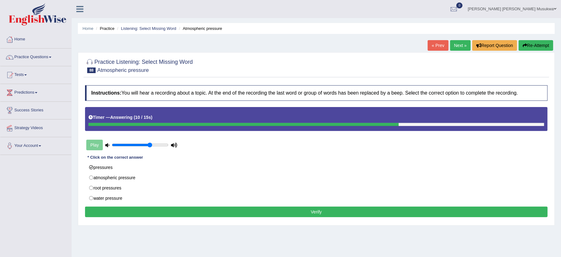
click at [217, 212] on button "Verify" at bounding box center [316, 212] width 462 height 11
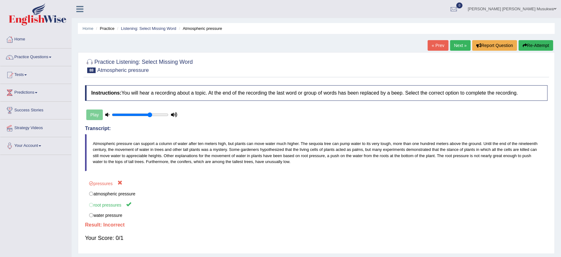
click at [530, 45] on button "Re-Attempt" at bounding box center [536, 45] width 35 height 11
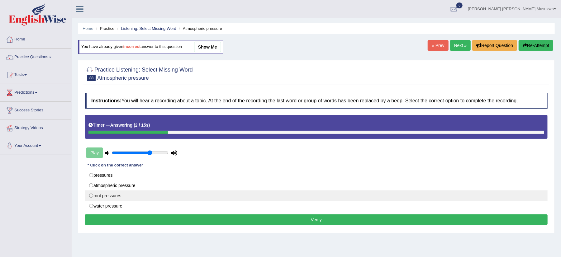
click at [131, 198] on label "root pressures" at bounding box center [316, 196] width 462 height 11
radio input "true"
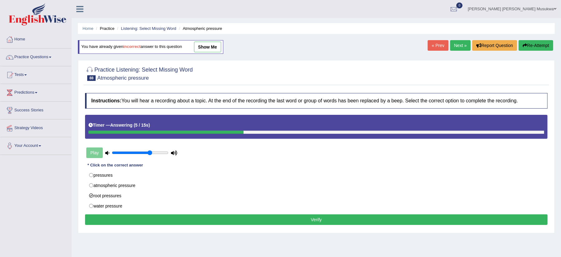
click at [315, 220] on button "Verify" at bounding box center [316, 220] width 462 height 11
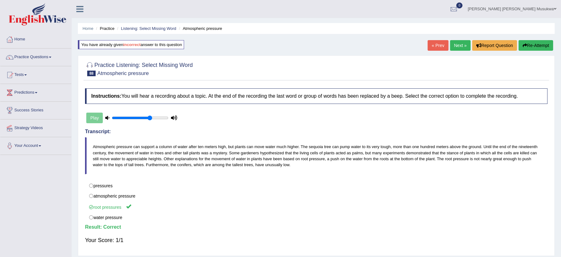
click at [459, 42] on link "Next »" at bounding box center [460, 45] width 21 height 11
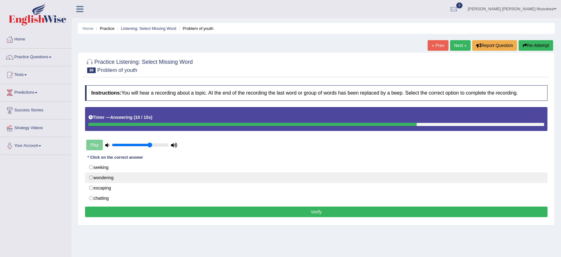
click at [125, 183] on label "wondering" at bounding box center [316, 178] width 462 height 11
radio input "true"
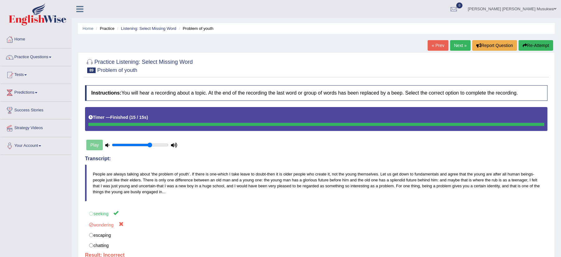
click at [274, 103] on div "Instructions: You will hear a recording about a topic. At the end of the record…" at bounding box center [316, 181] width 466 height 199
click at [529, 45] on button "Re-Attempt" at bounding box center [536, 45] width 35 height 11
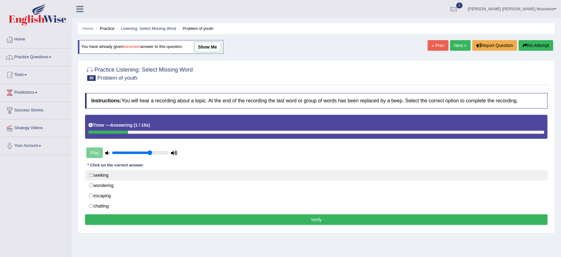
click at [132, 181] on label "seeking" at bounding box center [316, 175] width 462 height 11
radio input "true"
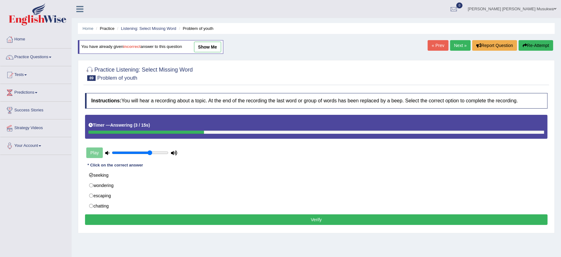
click at [284, 219] on button "Verify" at bounding box center [316, 220] width 462 height 11
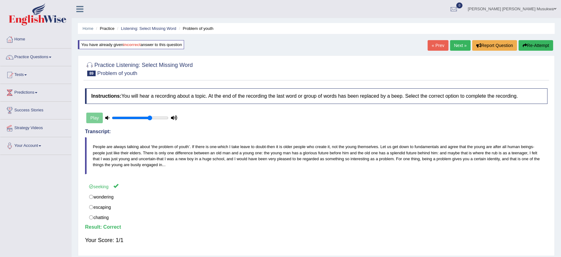
click at [454, 49] on link "Next »" at bounding box center [460, 45] width 21 height 11
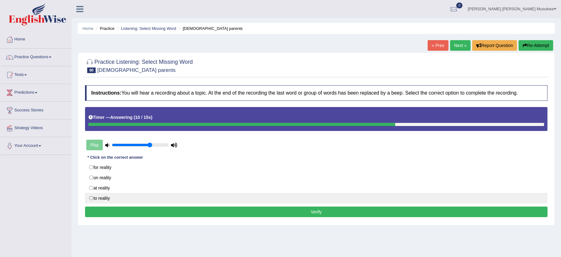
click at [152, 199] on label "to reality" at bounding box center [316, 198] width 462 height 11
radio input "true"
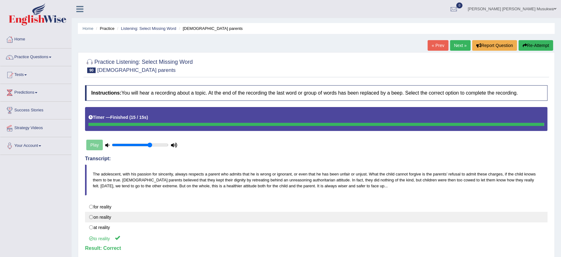
drag, startPoint x: 298, startPoint y: 219, endPoint x: 356, endPoint y: 217, distance: 58.6
click at [356, 217] on label "on reality" at bounding box center [316, 217] width 462 height 11
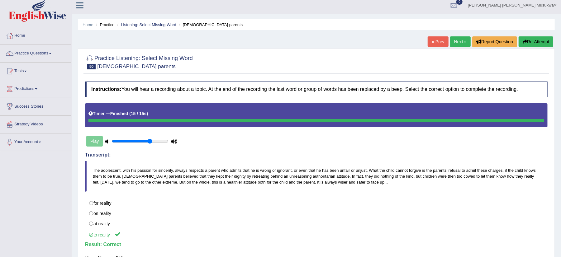
scroll to position [3, 0]
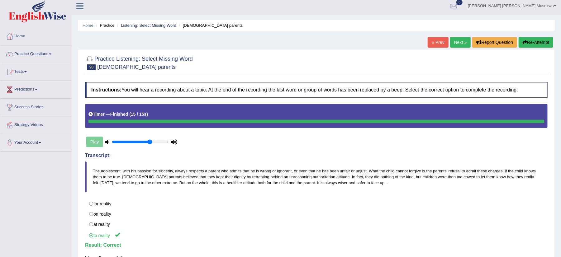
click at [462, 37] on link "Next »" at bounding box center [460, 42] width 21 height 11
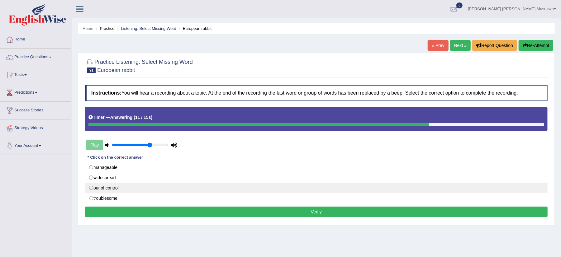
click at [127, 189] on label "out of control" at bounding box center [316, 188] width 462 height 11
radio input "true"
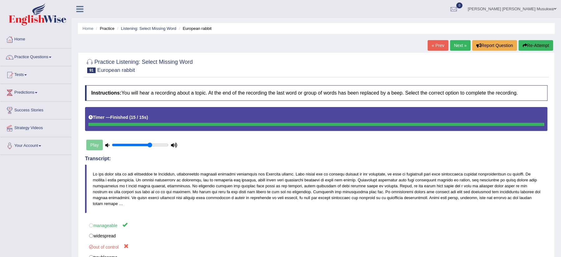
click at [542, 45] on button "Re-Attempt" at bounding box center [536, 45] width 35 height 11
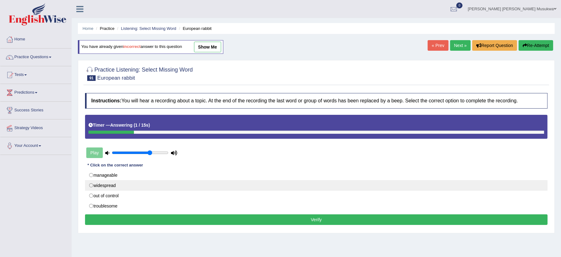
click at [139, 181] on label "widespread" at bounding box center [316, 185] width 462 height 11
radio input "true"
click at [138, 181] on label "widespread" at bounding box center [316, 185] width 462 height 11
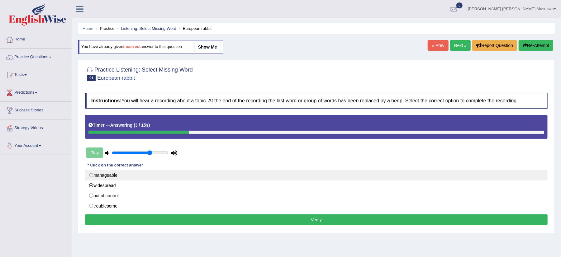
click at [132, 176] on label "manageable" at bounding box center [316, 175] width 462 height 11
radio input "true"
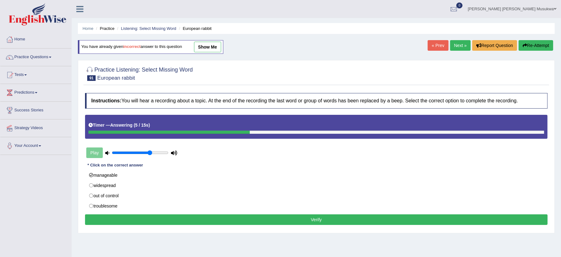
click at [205, 220] on button "Verify" at bounding box center [316, 220] width 462 height 11
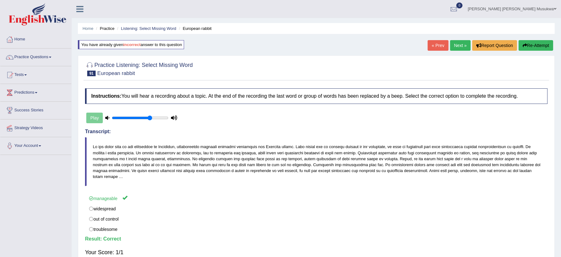
click at [461, 46] on link "Next »" at bounding box center [460, 45] width 21 height 11
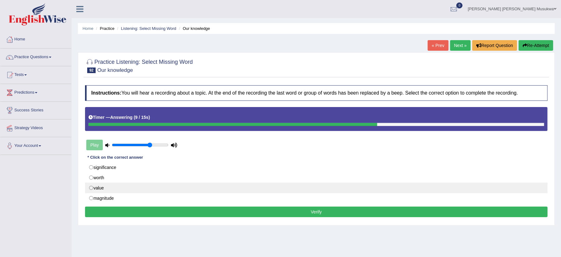
click at [128, 186] on label "value" at bounding box center [316, 188] width 462 height 11
radio input "true"
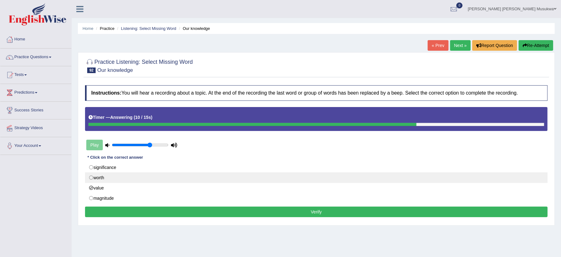
click at [120, 182] on label "worth" at bounding box center [316, 178] width 462 height 11
radio input "true"
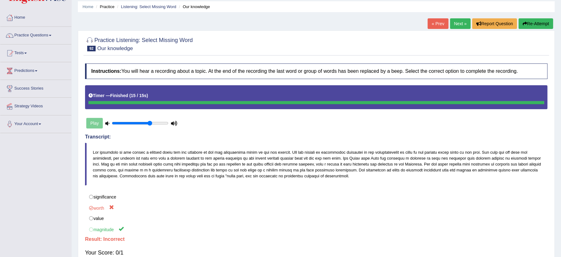
scroll to position [33, 0]
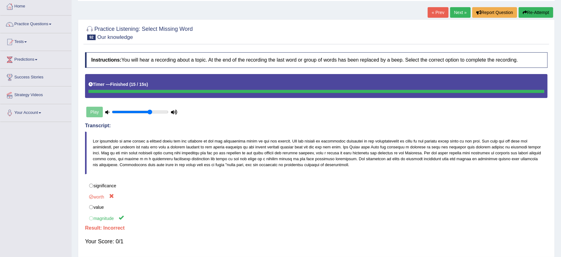
click at [533, 14] on button "Re-Attempt" at bounding box center [536, 12] width 35 height 11
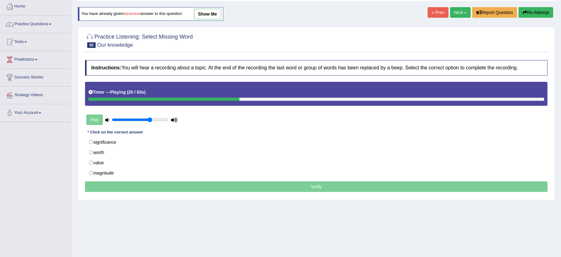
click at [533, 14] on button "Re-Attempt" at bounding box center [536, 12] width 35 height 11
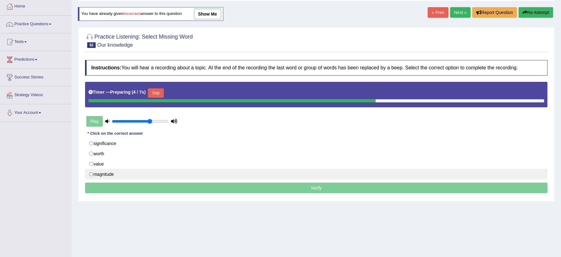
click at [101, 173] on label "magnitude" at bounding box center [316, 174] width 462 height 11
radio input "true"
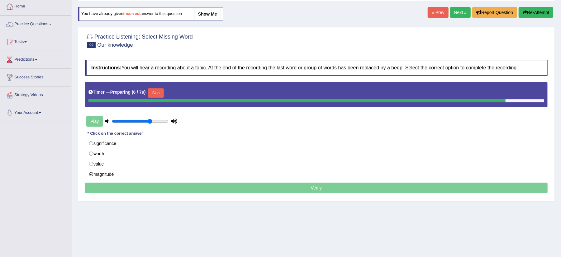
click at [258, 189] on p "Verify" at bounding box center [316, 188] width 462 height 11
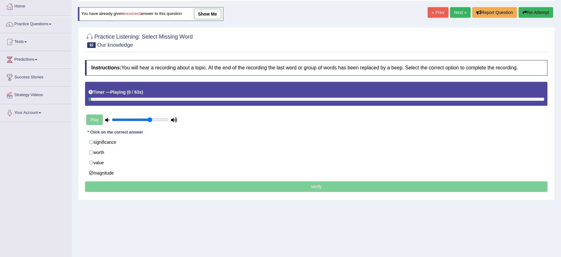
click at [258, 189] on p "Verify" at bounding box center [316, 187] width 462 height 11
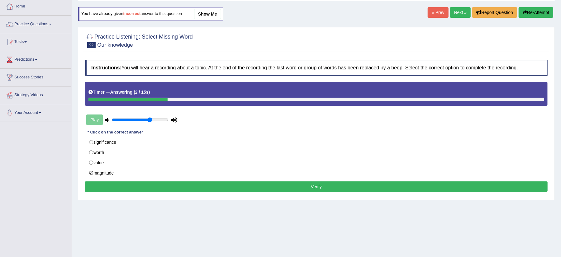
click at [258, 189] on button "Verify" at bounding box center [316, 187] width 462 height 11
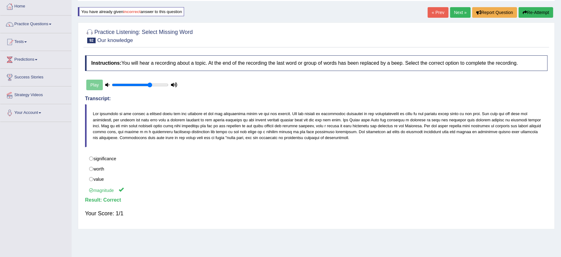
click at [453, 10] on link "Next »" at bounding box center [460, 12] width 21 height 11
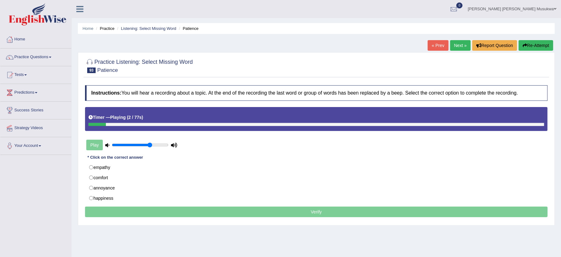
click at [237, 153] on div "Instructions: You will hear a recording about a topic. At the end of the record…" at bounding box center [316, 152] width 466 height 140
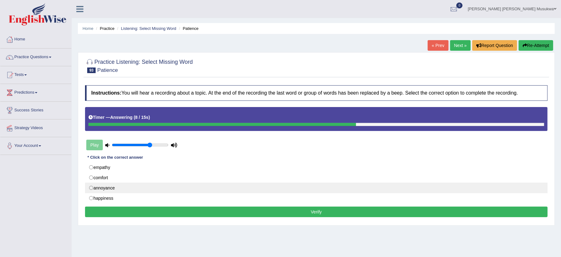
click at [135, 191] on label "annoyance" at bounding box center [316, 188] width 462 height 11
radio input "true"
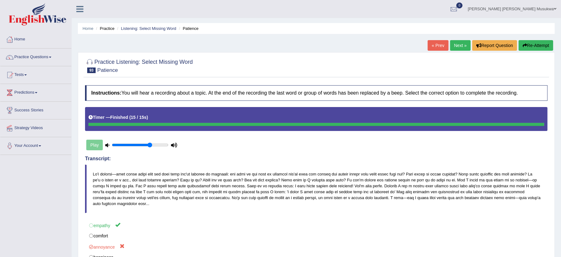
click at [532, 42] on button "Re-Attempt" at bounding box center [536, 45] width 35 height 11
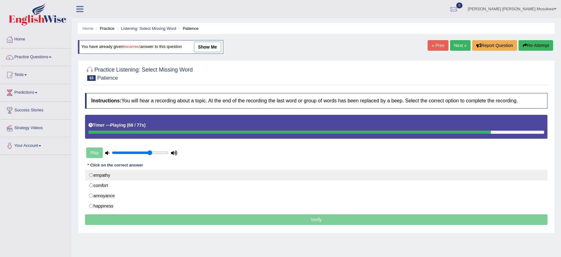
click at [212, 174] on label "empathy" at bounding box center [316, 175] width 462 height 11
radio input "true"
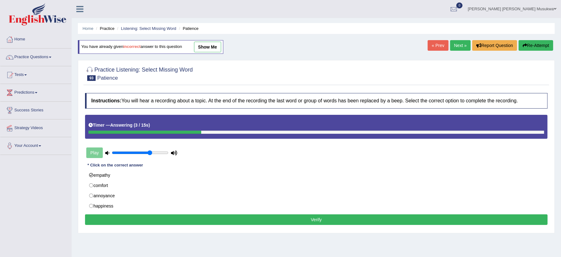
click at [313, 224] on button "Verify" at bounding box center [316, 220] width 462 height 11
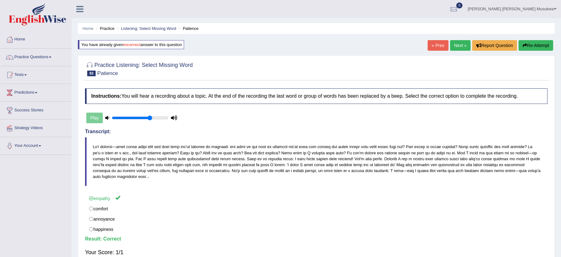
click at [461, 43] on link "Next »" at bounding box center [460, 45] width 21 height 11
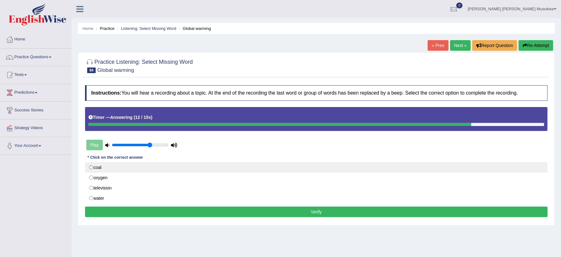
click at [102, 168] on label "coal" at bounding box center [316, 167] width 462 height 11
radio input "true"
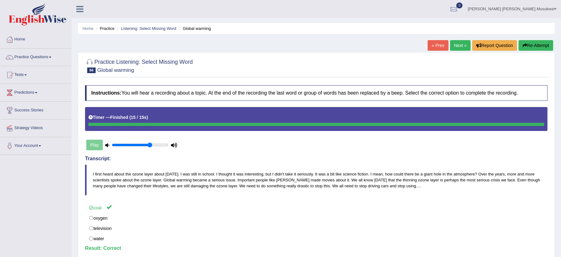
click at [455, 44] on link "Next »" at bounding box center [460, 45] width 21 height 11
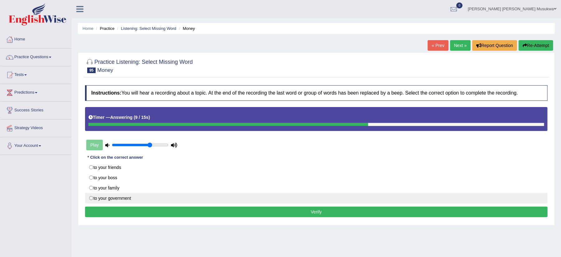
click at [143, 198] on label "to your government" at bounding box center [316, 198] width 462 height 11
radio input "true"
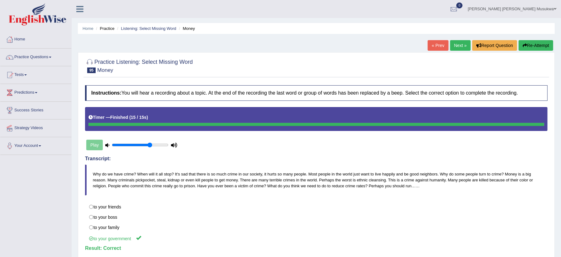
click at [459, 42] on link "Next »" at bounding box center [460, 45] width 21 height 11
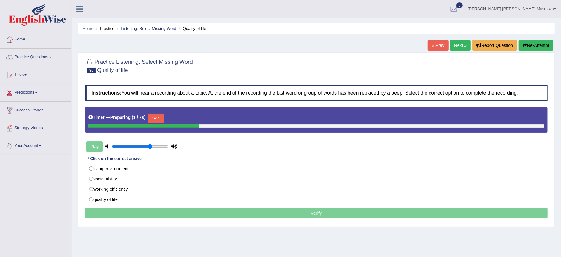
click at [459, 42] on link "Next »" at bounding box center [460, 45] width 21 height 11
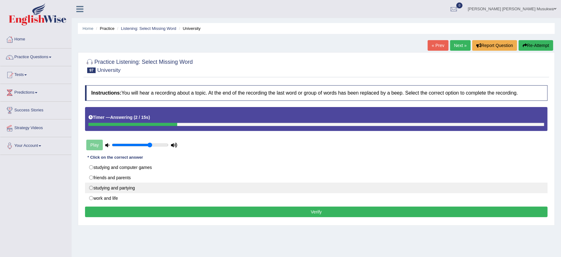
click at [110, 187] on label "studying and partying" at bounding box center [316, 188] width 462 height 11
radio input "true"
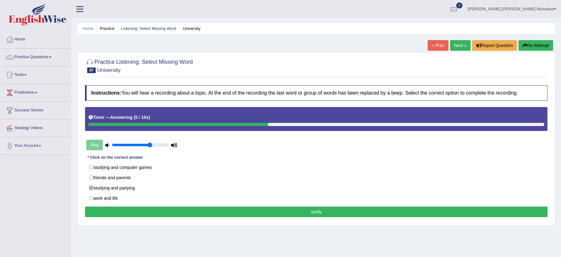
click at [294, 210] on button "Verify" at bounding box center [316, 212] width 462 height 11
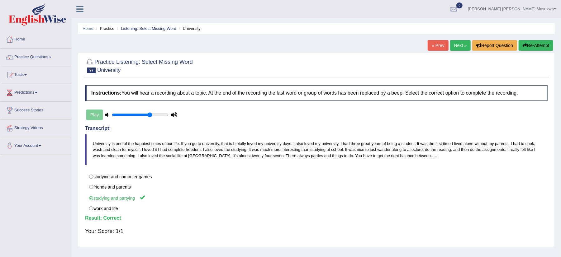
click at [458, 47] on link "Next »" at bounding box center [460, 45] width 21 height 11
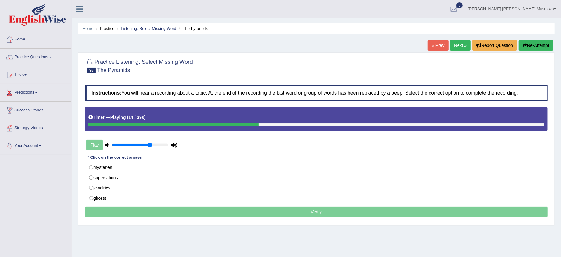
click at [458, 47] on link "Next »" at bounding box center [460, 45] width 21 height 11
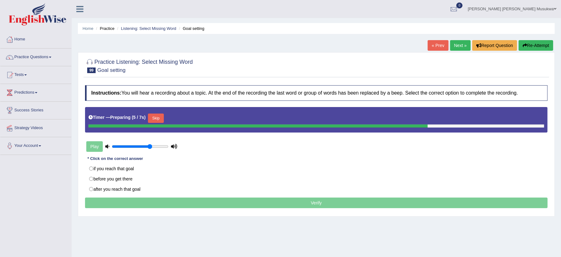
click at [458, 46] on link "Next »" at bounding box center [460, 45] width 21 height 11
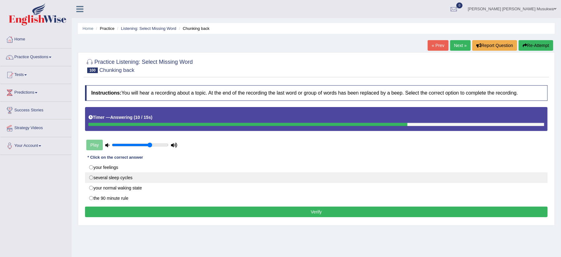
click at [127, 178] on label "several sleep cycles" at bounding box center [316, 178] width 462 height 11
radio input "true"
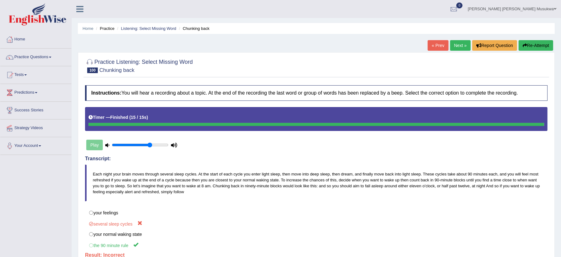
click at [530, 46] on button "Re-Attempt" at bounding box center [536, 45] width 35 height 11
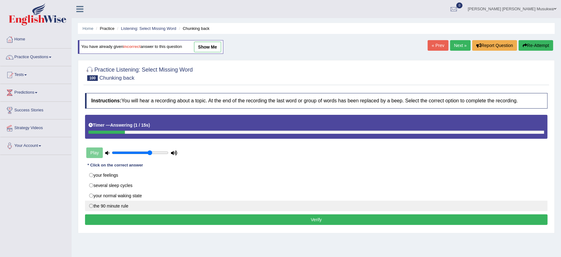
click at [147, 206] on label "the 90 minute rule" at bounding box center [316, 206] width 462 height 11
radio input "true"
click at [147, 206] on label "the 90 minute rule" at bounding box center [316, 206] width 462 height 11
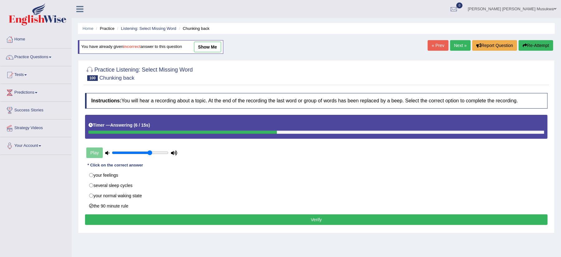
click at [245, 218] on button "Verify" at bounding box center [316, 220] width 462 height 11
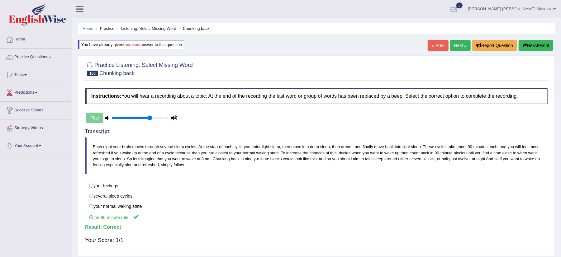
click at [457, 39] on div "Home Practice Listening: Select Missing Word Chunking back You have already giv…" at bounding box center [316, 155] width 489 height 311
click at [454, 44] on link "Next »" at bounding box center [460, 45] width 21 height 11
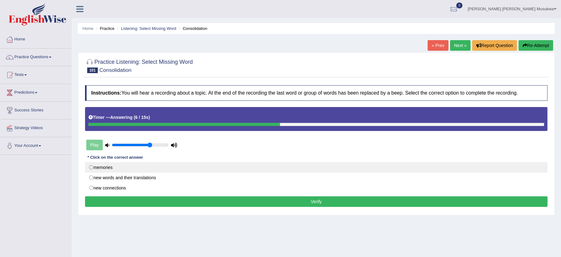
click at [118, 170] on label "memories" at bounding box center [316, 167] width 462 height 11
radio input "true"
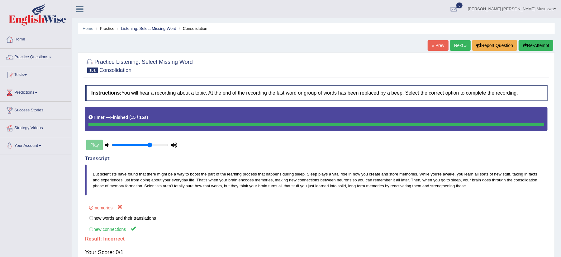
click at [532, 44] on button "Re-Attempt" at bounding box center [536, 45] width 35 height 11
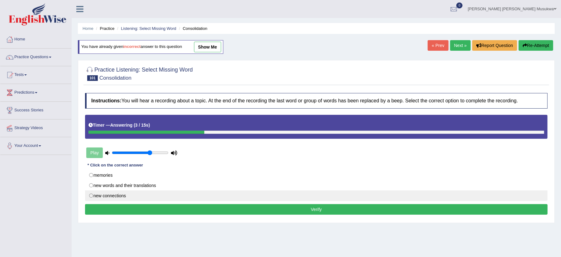
click at [108, 197] on label "new connections" at bounding box center [316, 196] width 462 height 11
radio input "true"
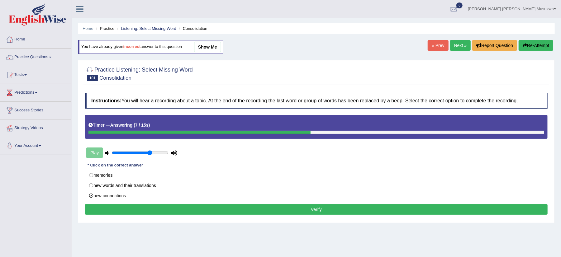
click at [292, 208] on button "Verify" at bounding box center [316, 209] width 462 height 11
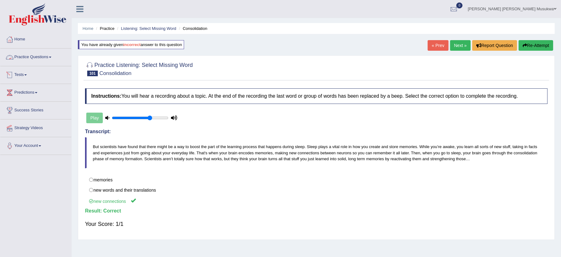
click at [29, 57] on link "Practice Questions" at bounding box center [35, 57] width 71 height 16
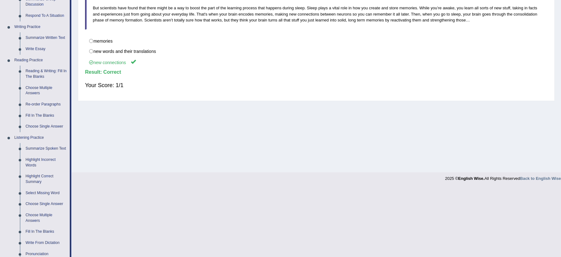
scroll to position [149, 0]
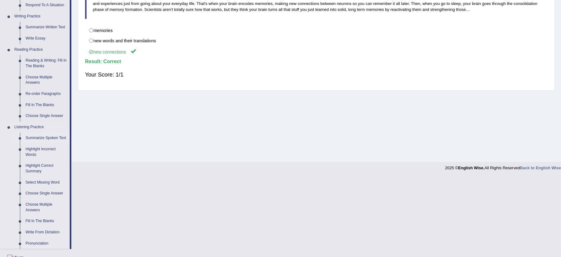
click at [50, 137] on link "Summarize Spoken Text" at bounding box center [46, 138] width 47 height 11
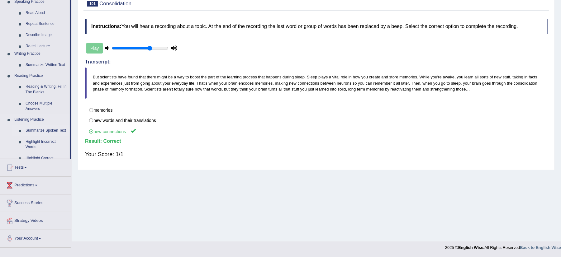
scroll to position [70, 0]
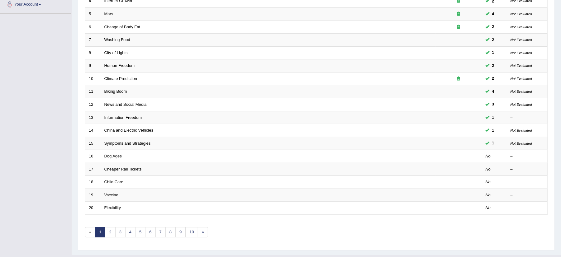
scroll to position [149, 0]
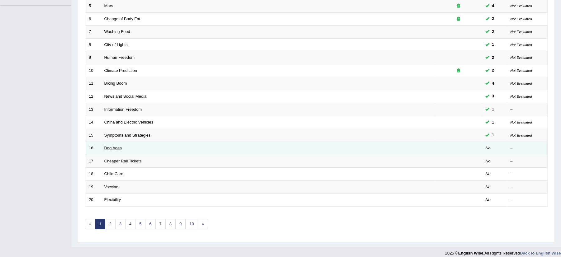
click at [117, 150] on link "Dog Ages" at bounding box center [112, 148] width 17 height 5
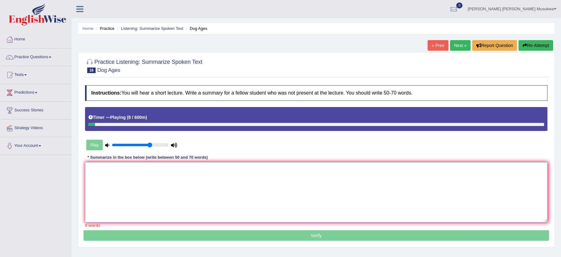
click at [120, 173] on textarea at bounding box center [316, 192] width 462 height 60
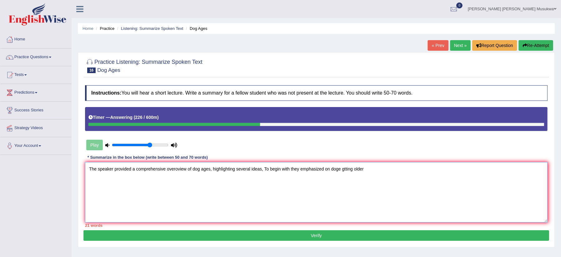
click at [340, 171] on textarea "The speaker provided a comprehensive overoview of dog ages, highlighting severa…" at bounding box center [316, 192] width 462 height 60
click at [365, 168] on textarea "The speaker provided a comprehensive overoview of dog ages, highlighting severa…" at bounding box center [316, 192] width 462 height 60
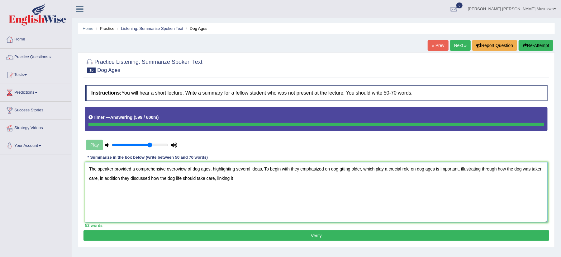
type textarea "The speaker provided a comprehensive overoview of dog ages, highlighting severa…"
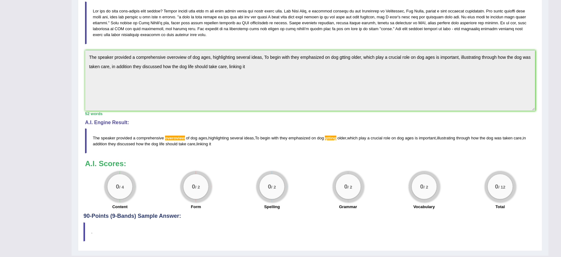
scroll to position [166, 0]
